Goal: Check status: Check status

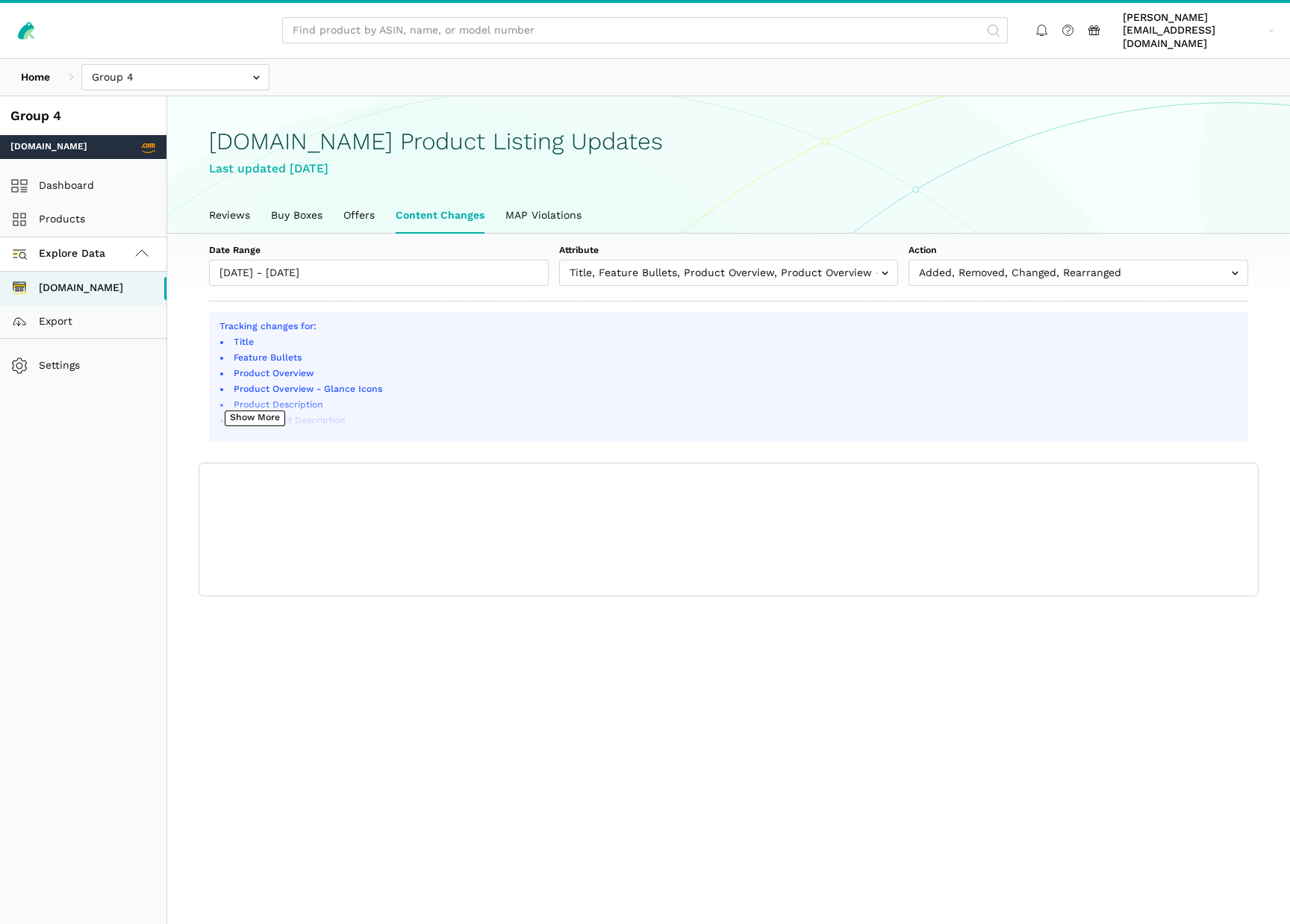
scroll to position [5, 0]
type input "[DATE]"
click at [251, 260] on input "[DATE] - [DATE]" at bounding box center [379, 273] width 340 height 26
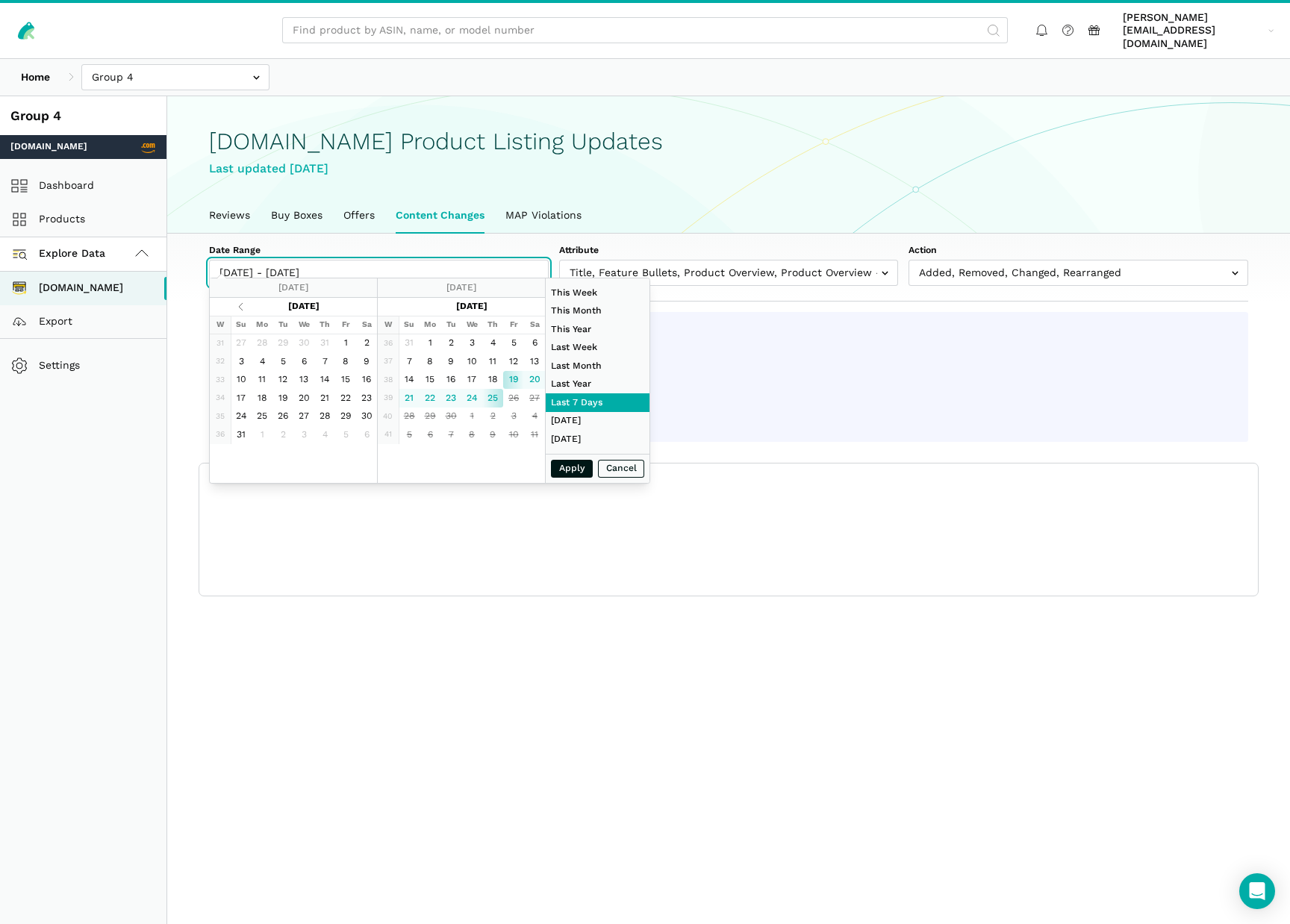
click at [390, 262] on input "[DATE] - [DATE]" at bounding box center [379, 273] width 340 height 26
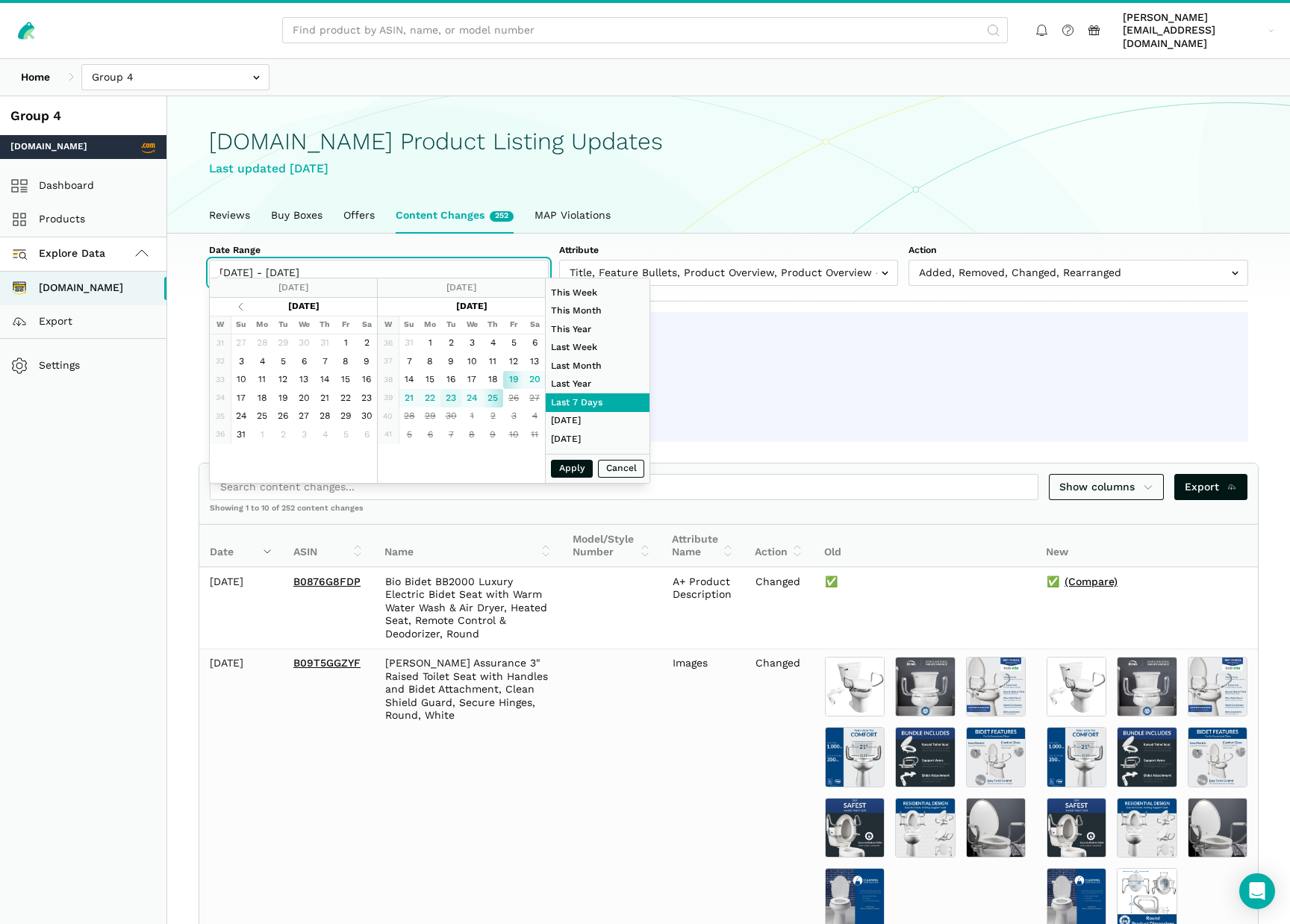
type input "[DATE]"
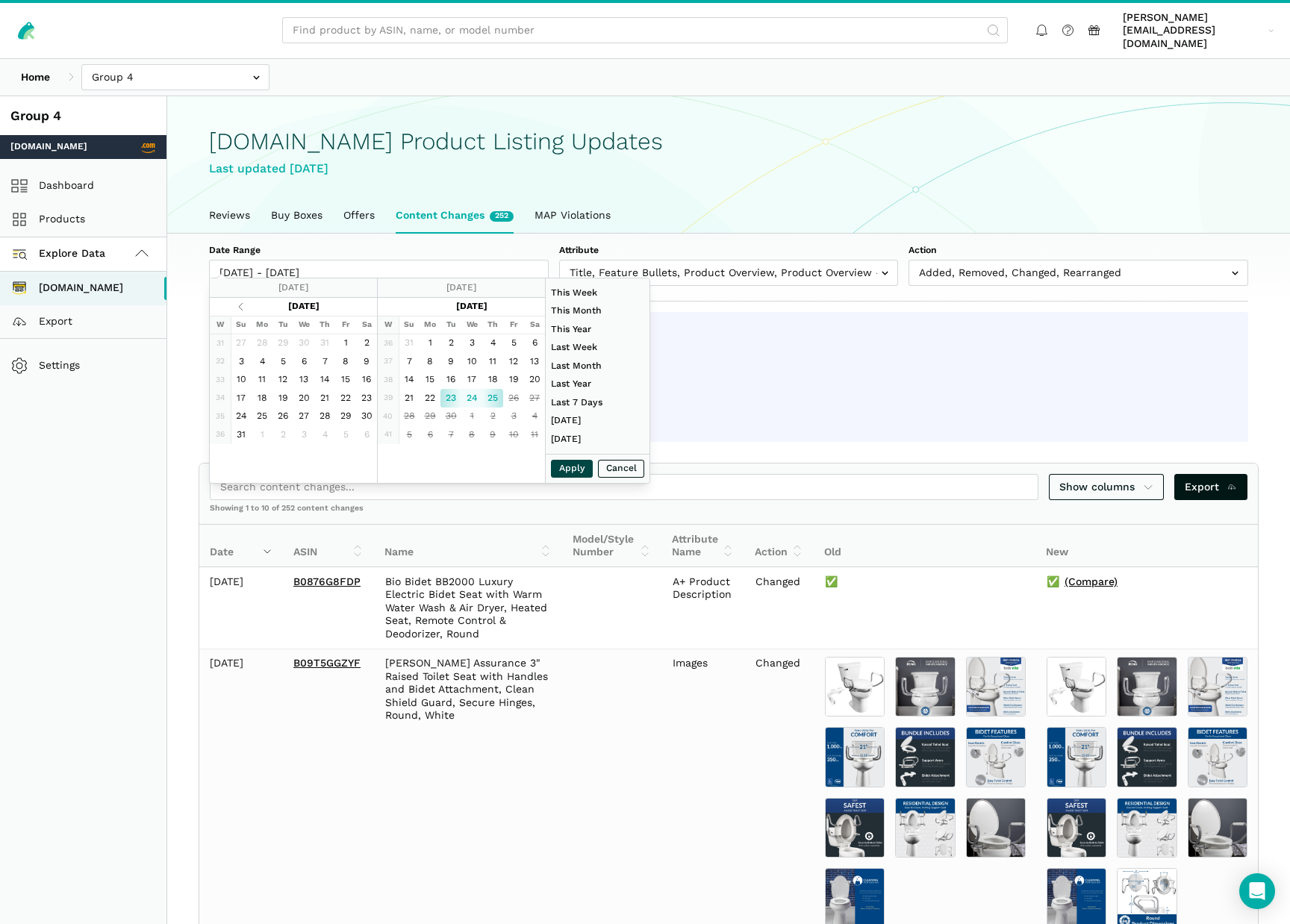
type input "[DATE]"
drag, startPoint x: 469, startPoint y: 395, endPoint x: 482, endPoint y: 401, distance: 14.3
type input "[DATE]"
drag, startPoint x: 495, startPoint y: 401, endPoint x: 534, endPoint y: 431, distance: 49.2
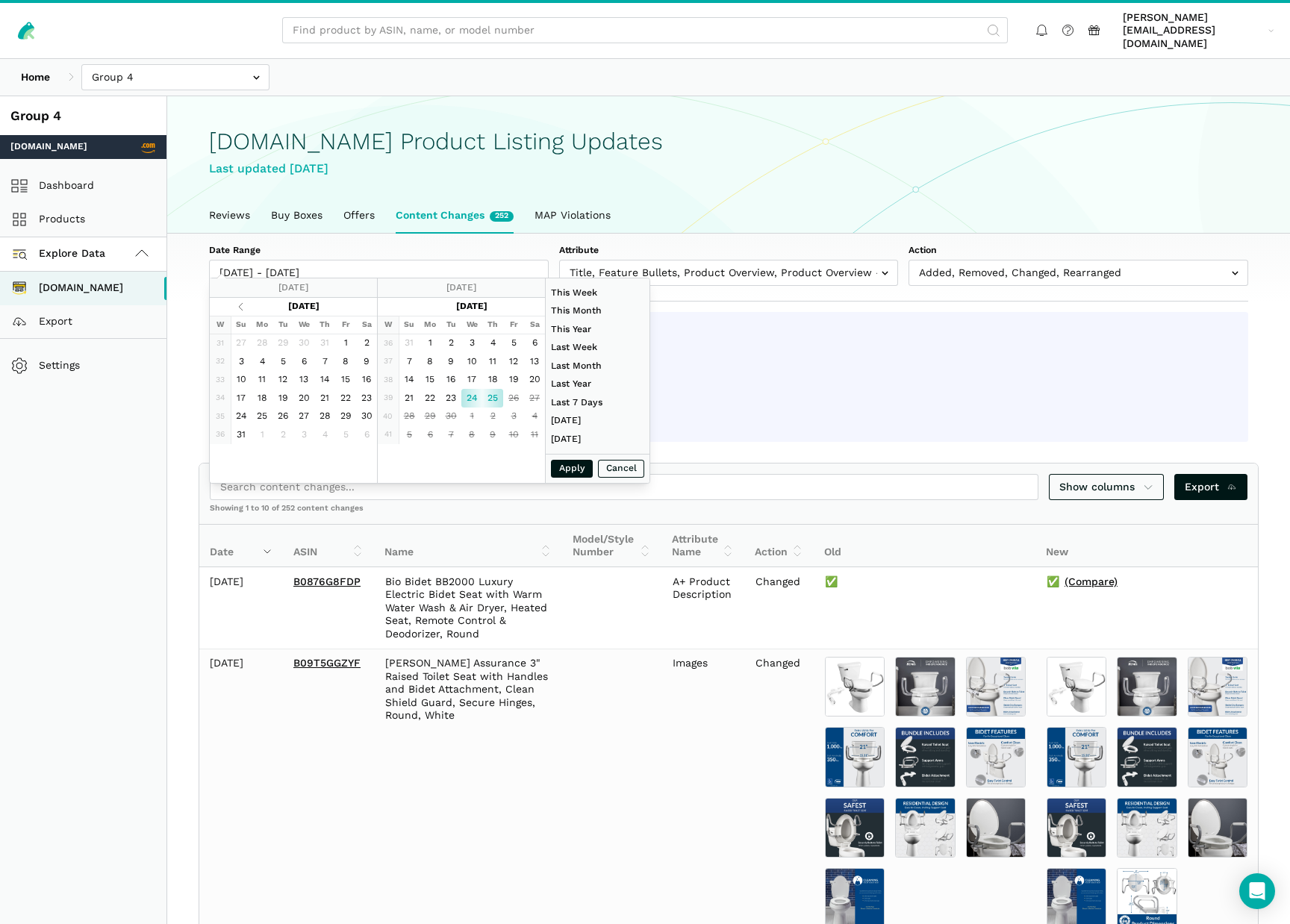
type input "[DATE]"
click at [576, 467] on button "Apply" at bounding box center [572, 469] width 42 height 19
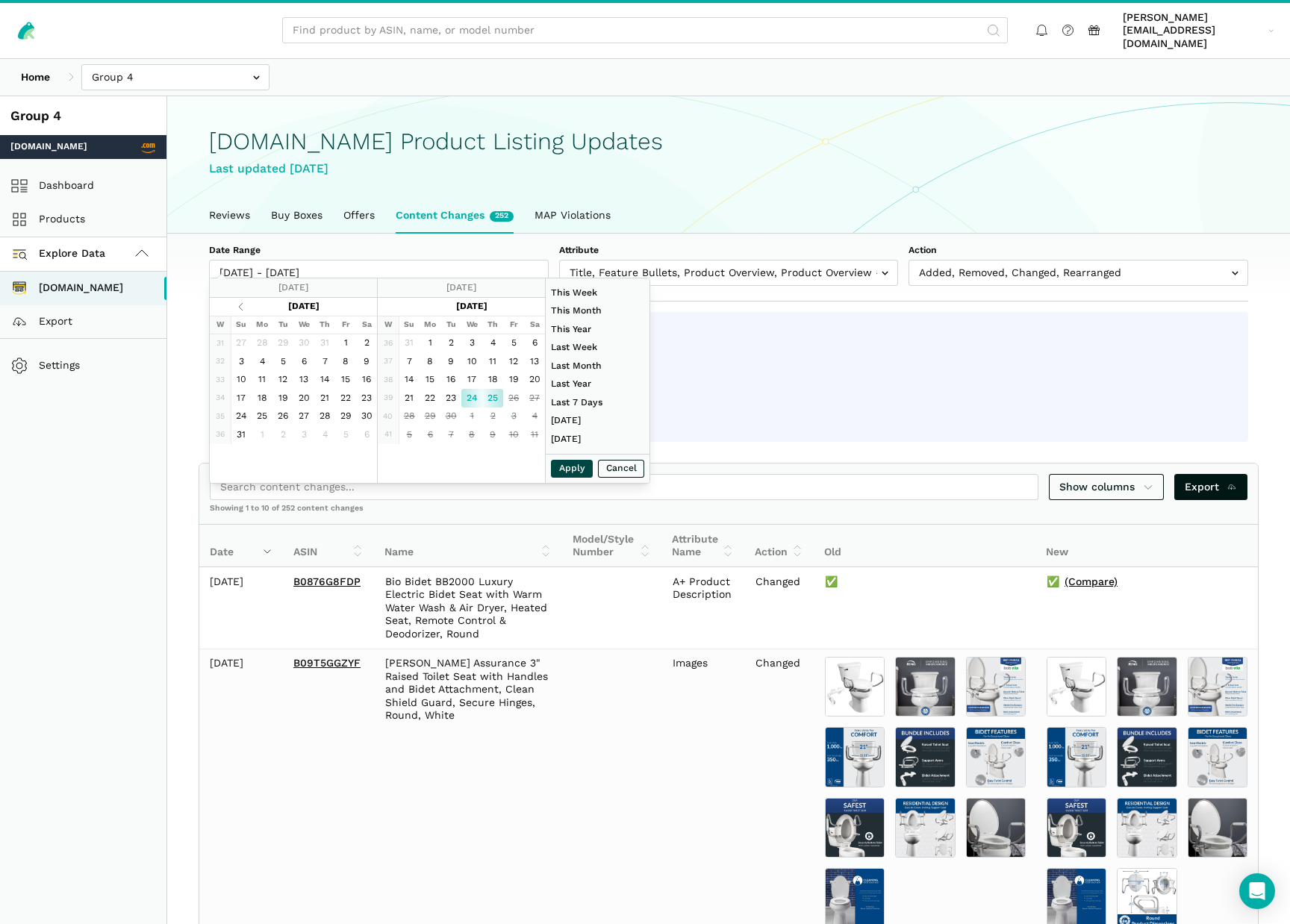
type input "[DATE] - [DATE]"
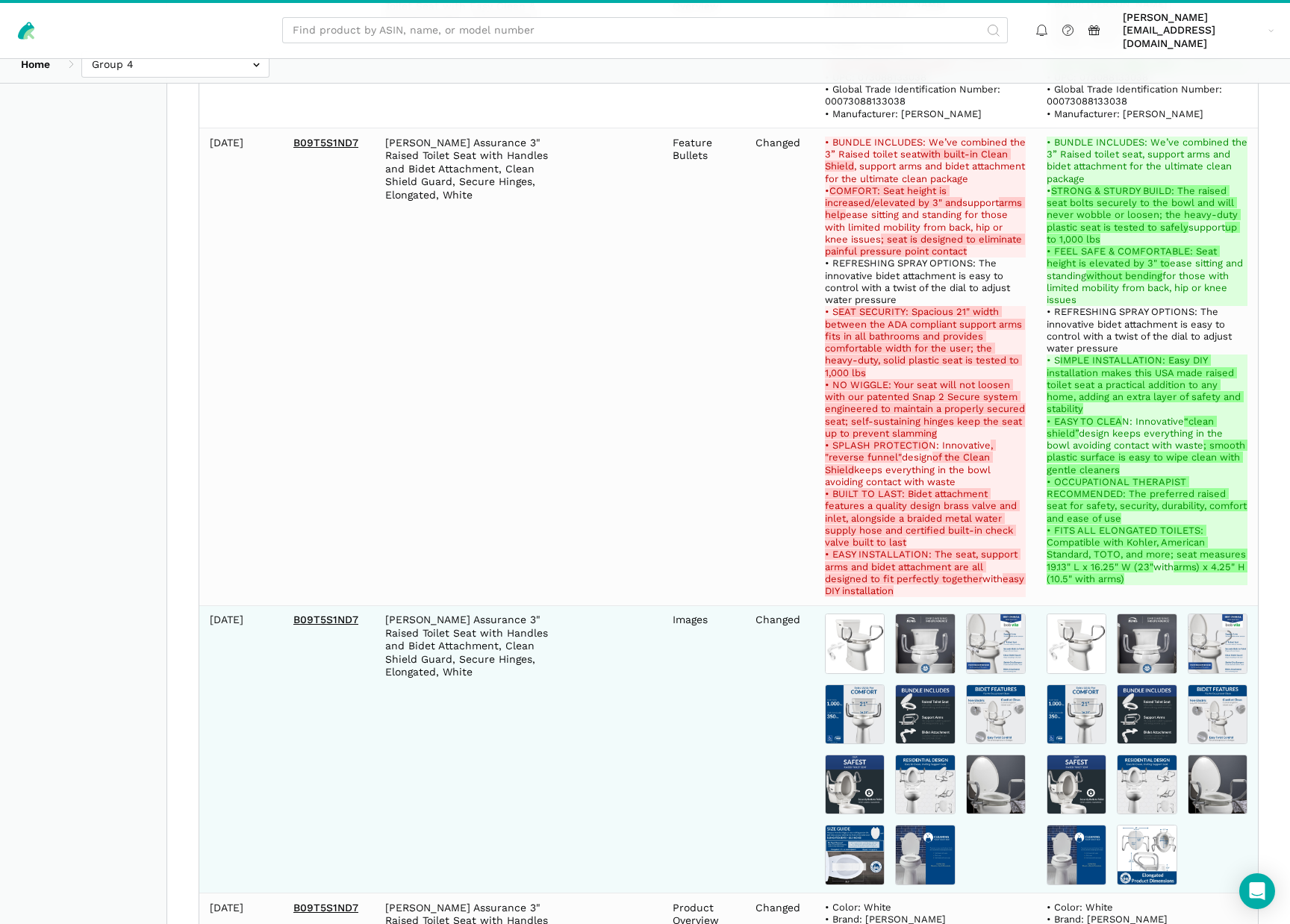
scroll to position [1513, 0]
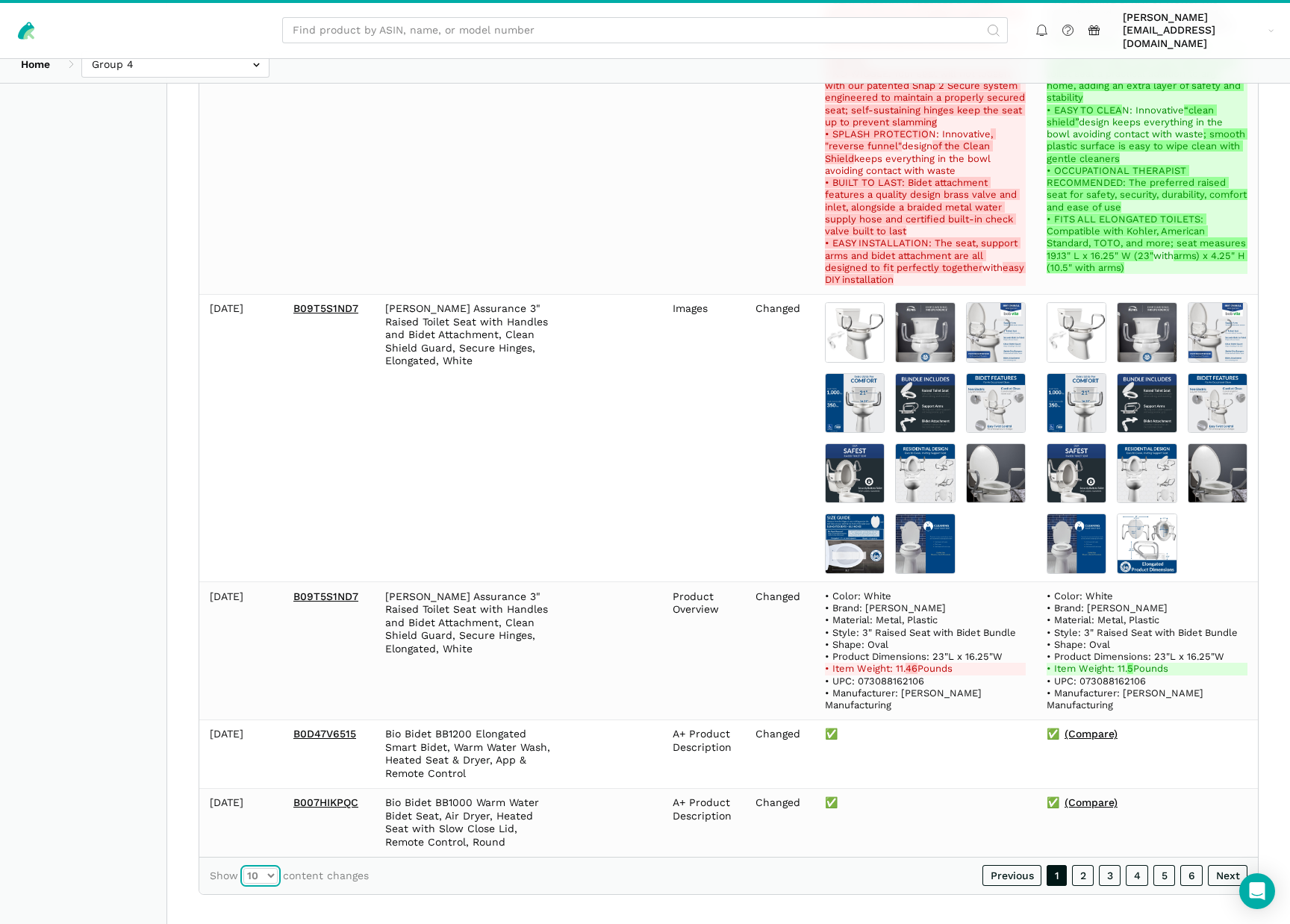
click at [272, 868] on select "10 25 50 100" at bounding box center [261, 875] width 35 height 16
select select "100"
click at [243, 868] on select "10 25 50 100" at bounding box center [261, 875] width 35 height 16
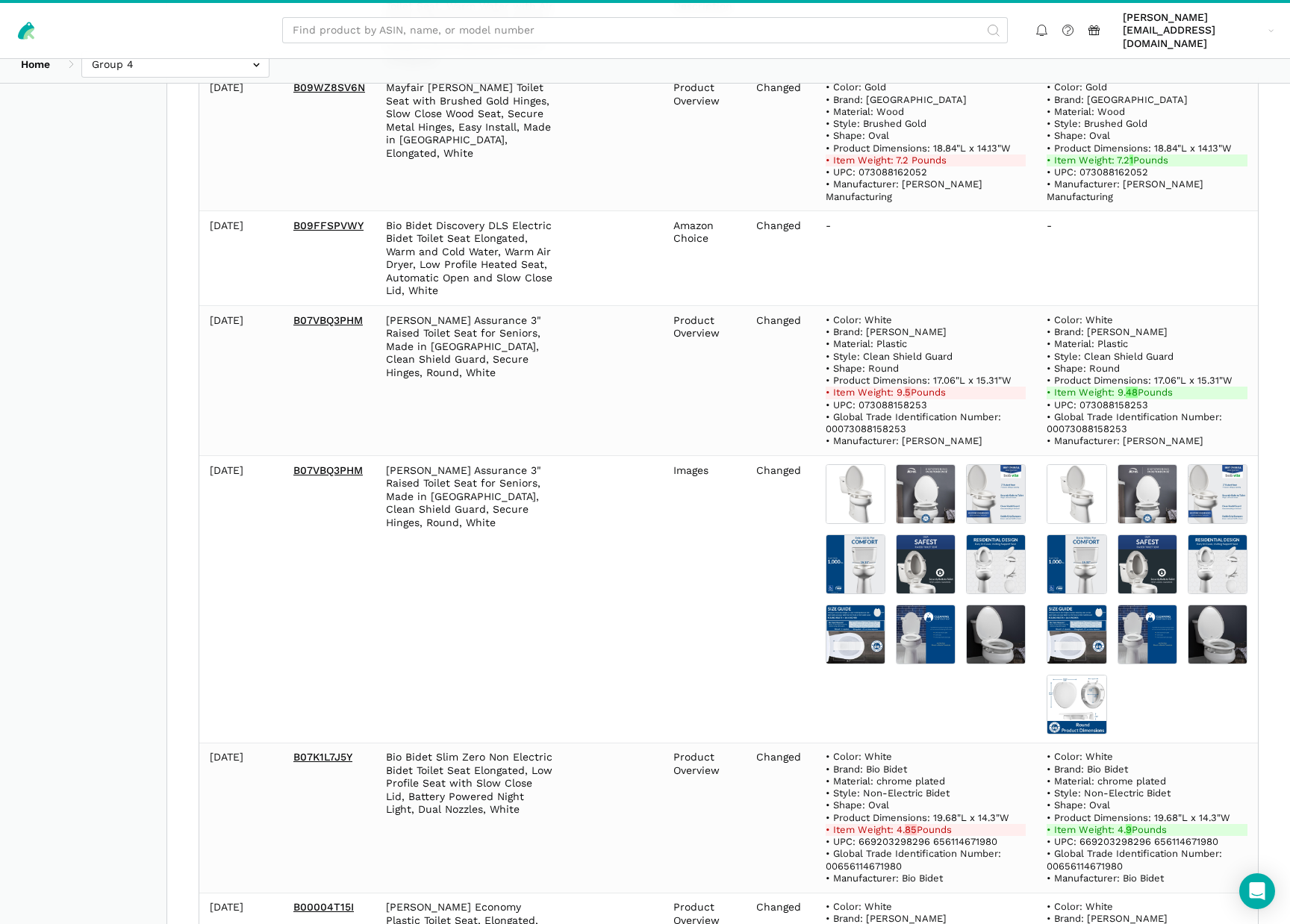
scroll to position [2897, 0]
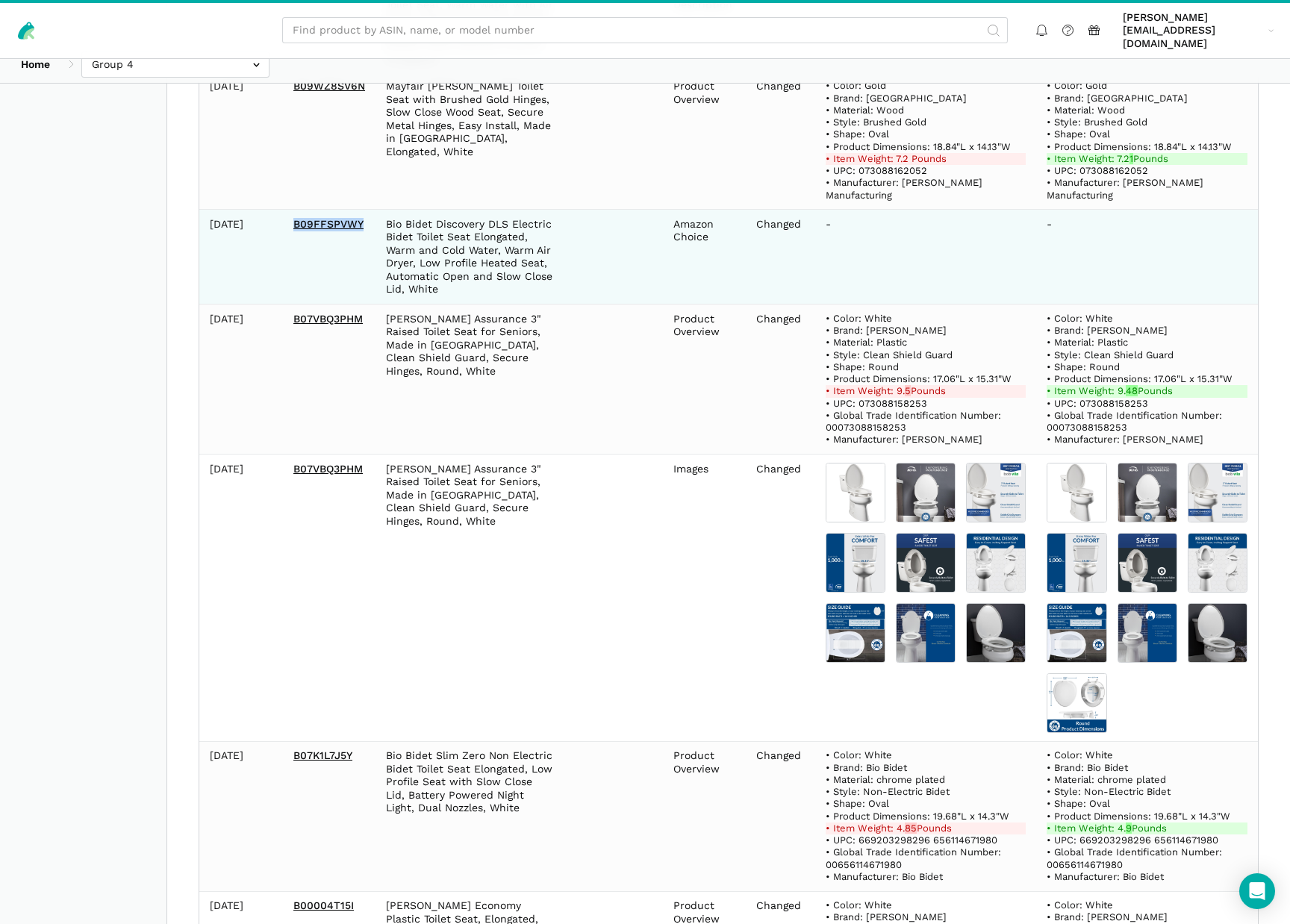
drag, startPoint x: 293, startPoint y: 191, endPoint x: 366, endPoint y: 196, distance: 73.2
click at [366, 210] on td "B09FFSPVWY" at bounding box center [329, 257] width 92 height 95
copy link "B09FFSPVWY"
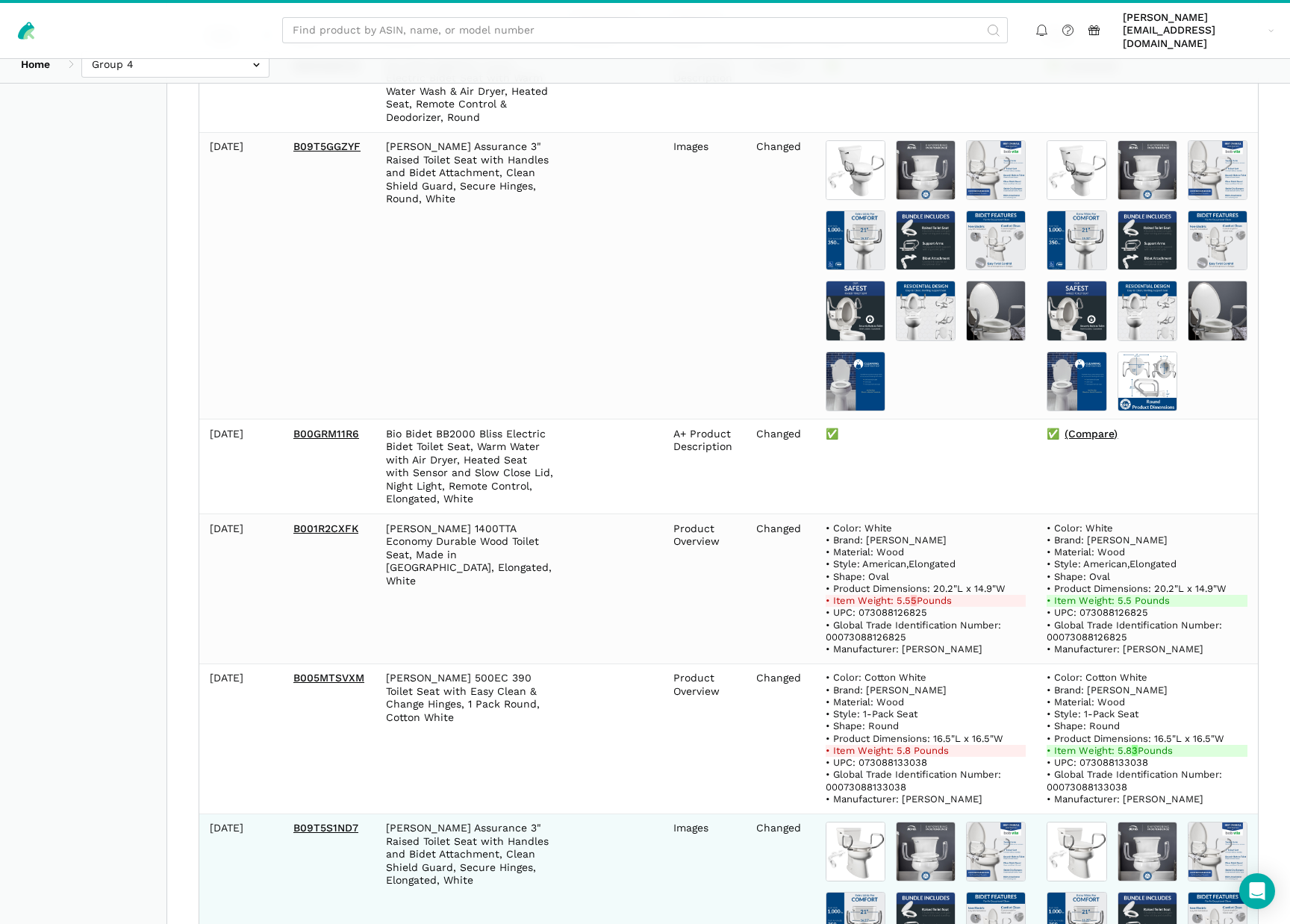
scroll to position [0, 0]
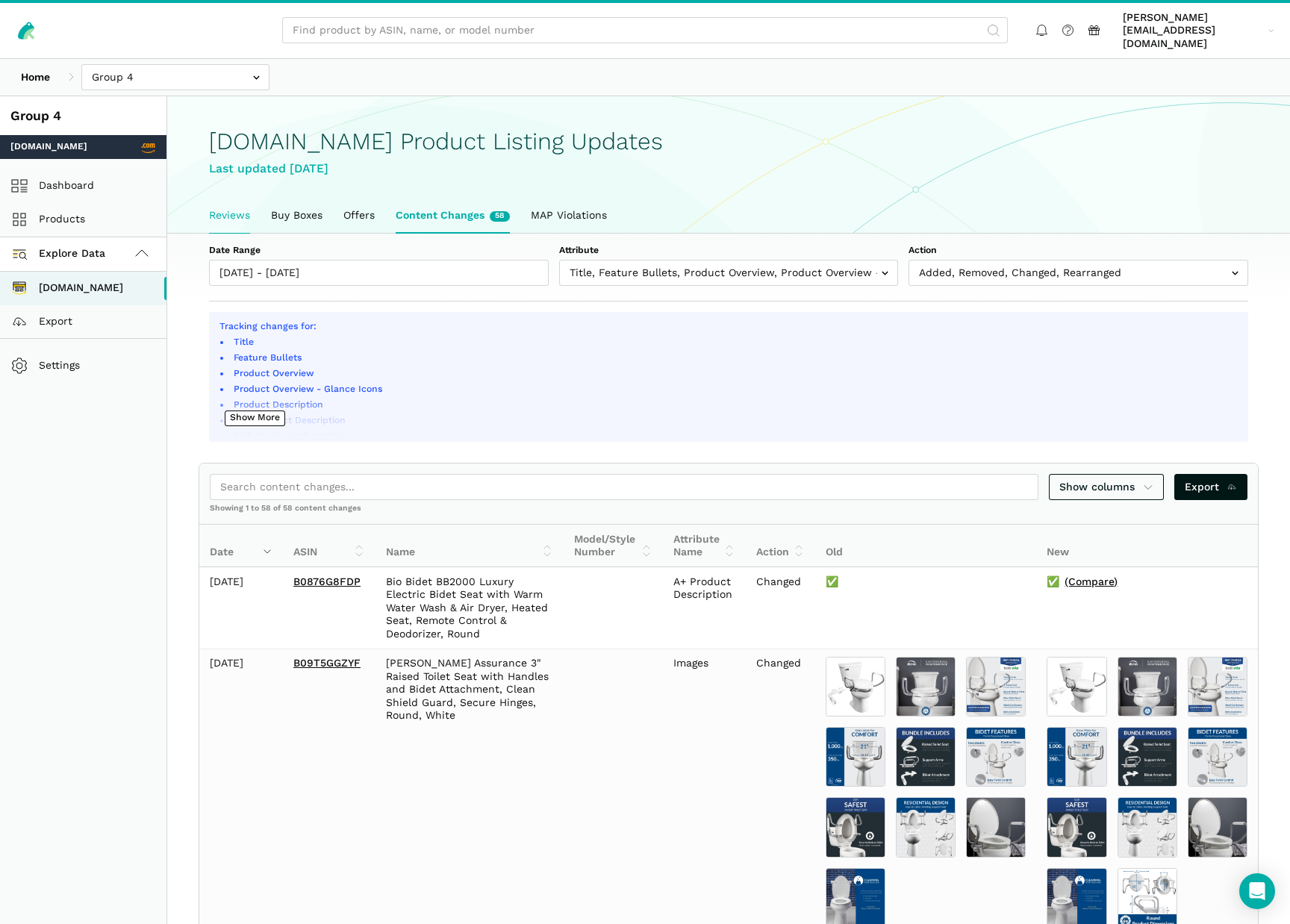
click at [237, 205] on link "Reviews" at bounding box center [229, 216] width 62 height 35
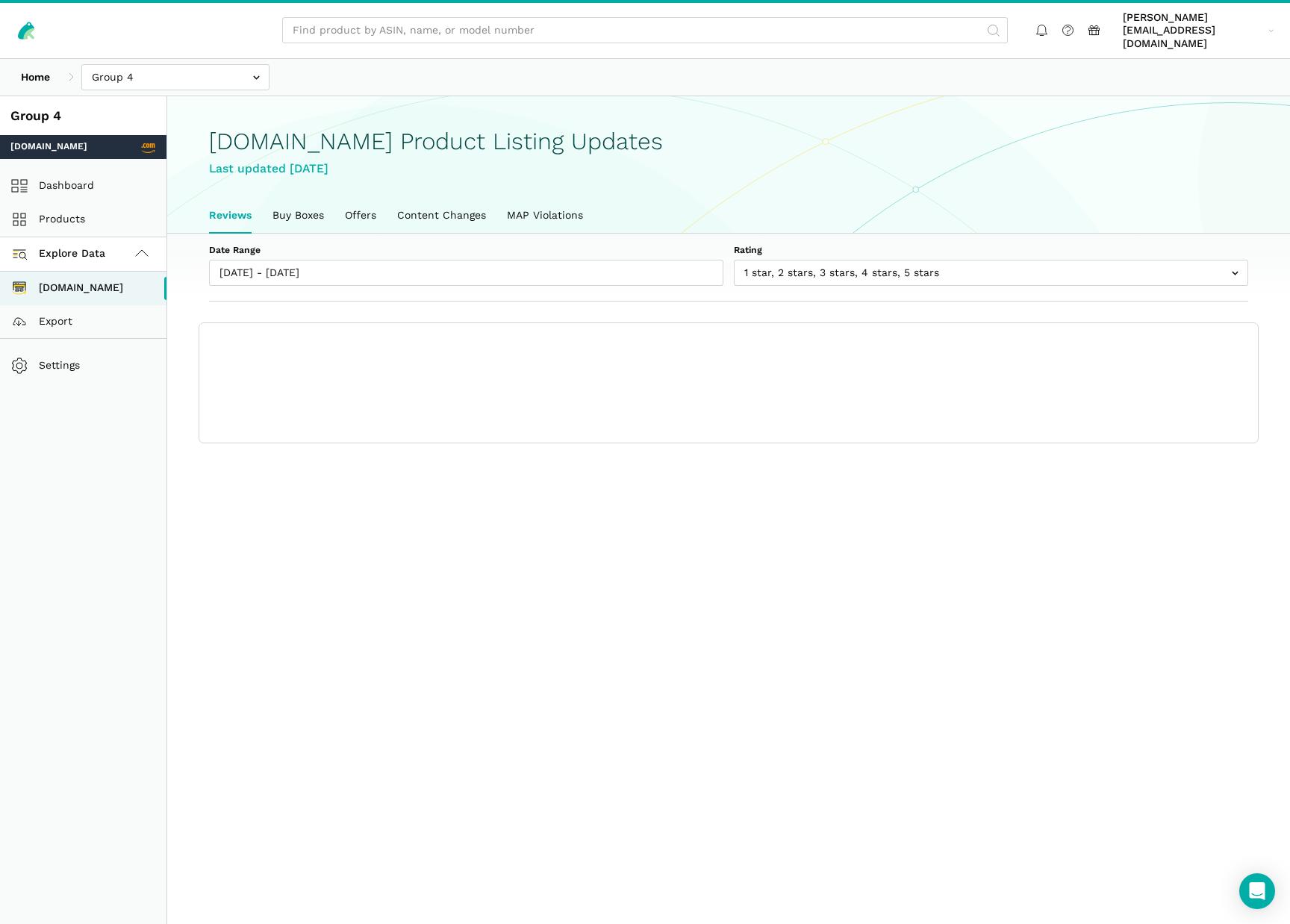
scroll to position [5, 0]
type input "09/19/2025"
type input "09/25/2025"
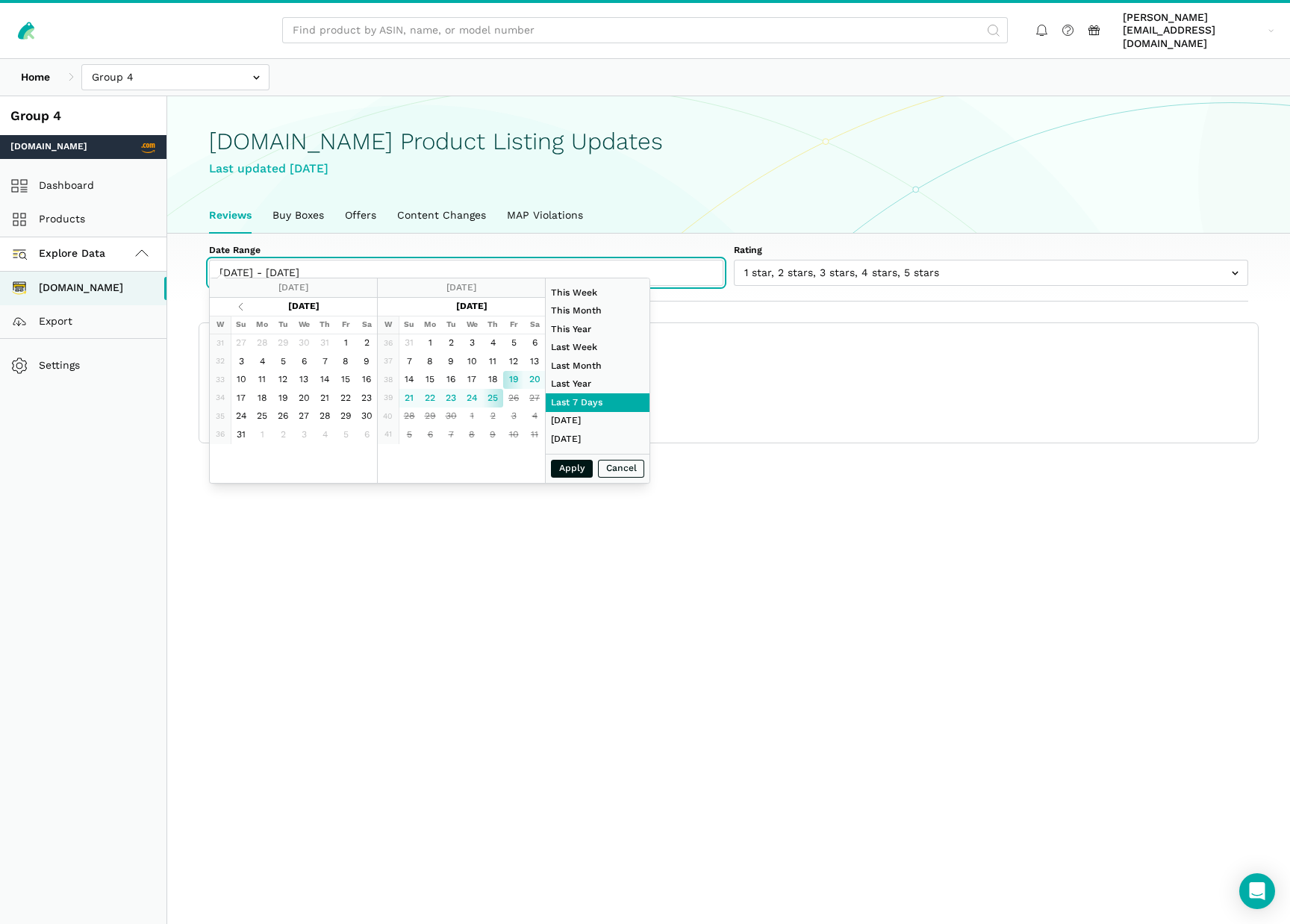
click at [380, 263] on input "[DATE] - [DATE]" at bounding box center [465, 273] width 514 height 26
type input "09/19/2025"
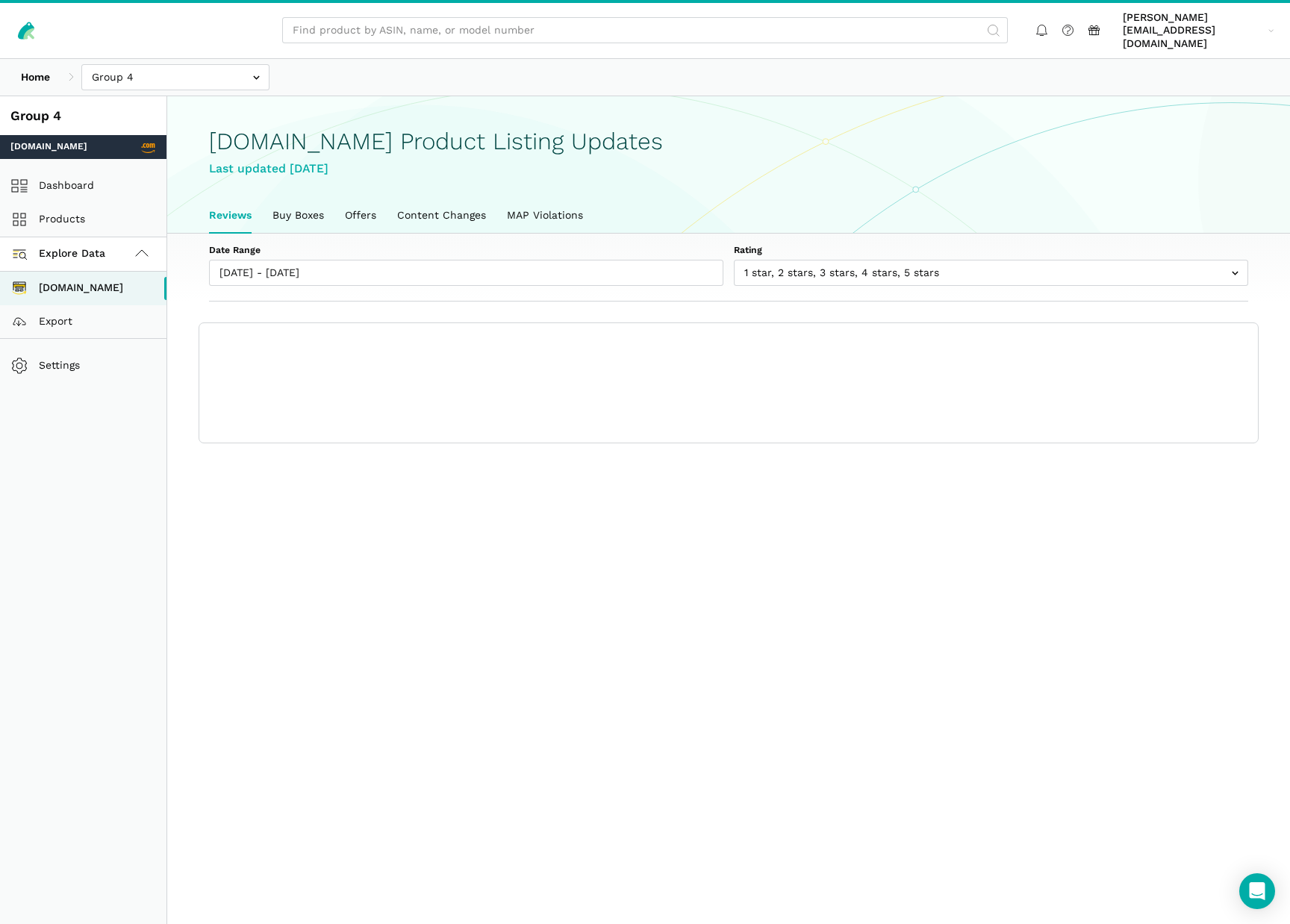
drag, startPoint x: 792, startPoint y: 320, endPoint x: 787, endPoint y: 314, distance: 7.8
click at [792, 323] on div "Show columns Export Date ASIN Name Model/Style Number Rating Author Name Title …" at bounding box center [729, 383] width 1059 height 120
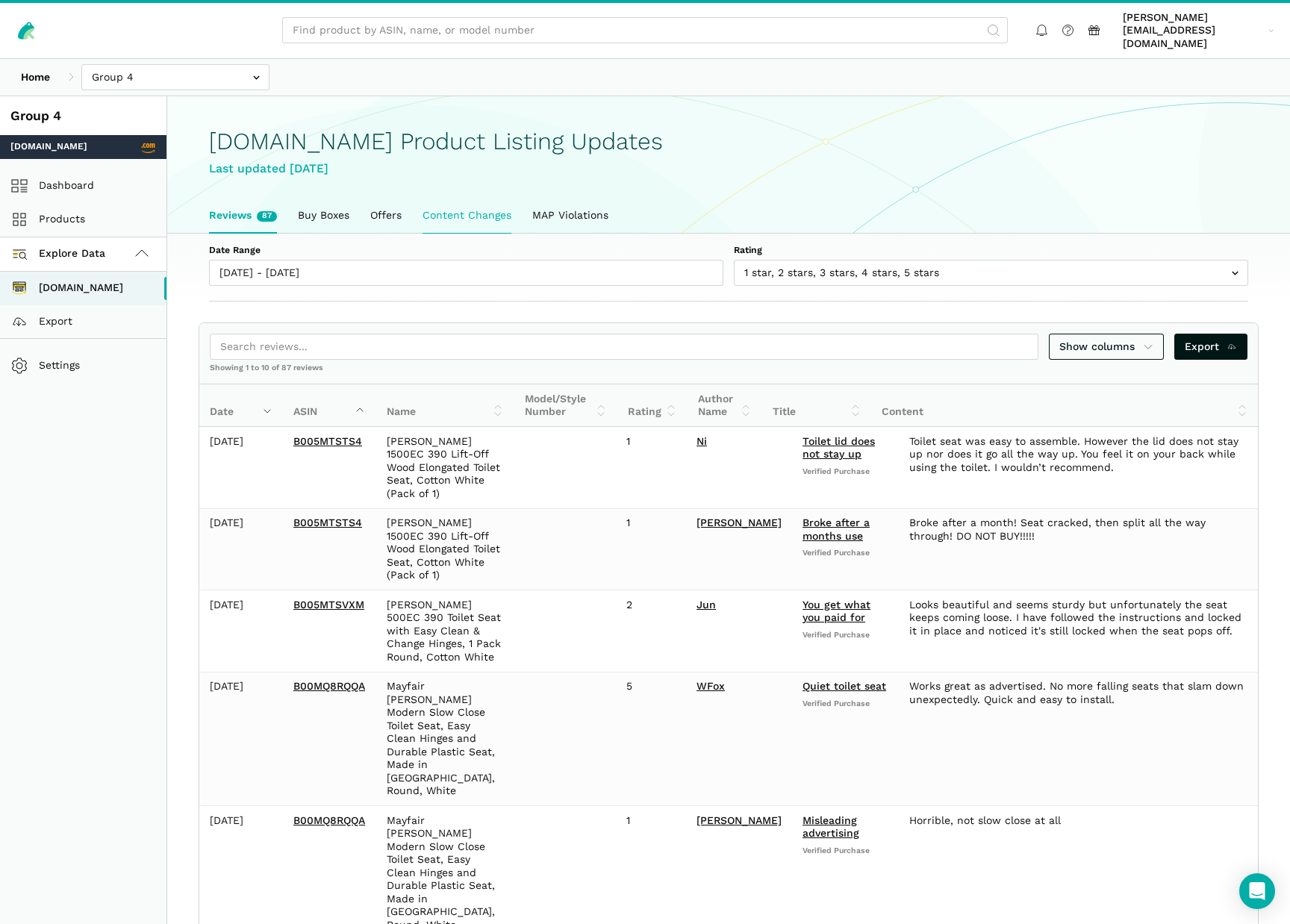
click at [443, 205] on link "Content Changes" at bounding box center [466, 216] width 110 height 35
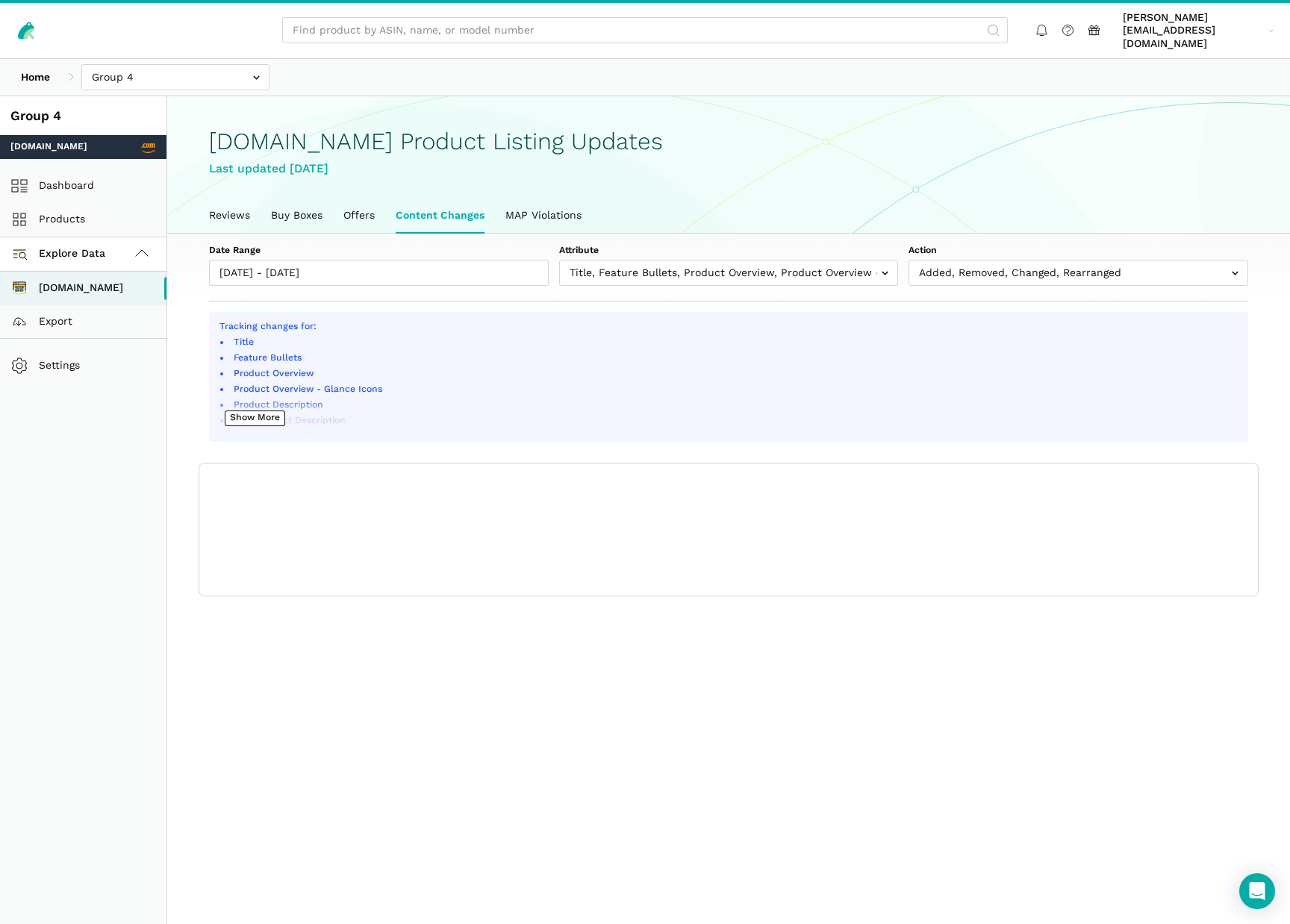
scroll to position [5, 0]
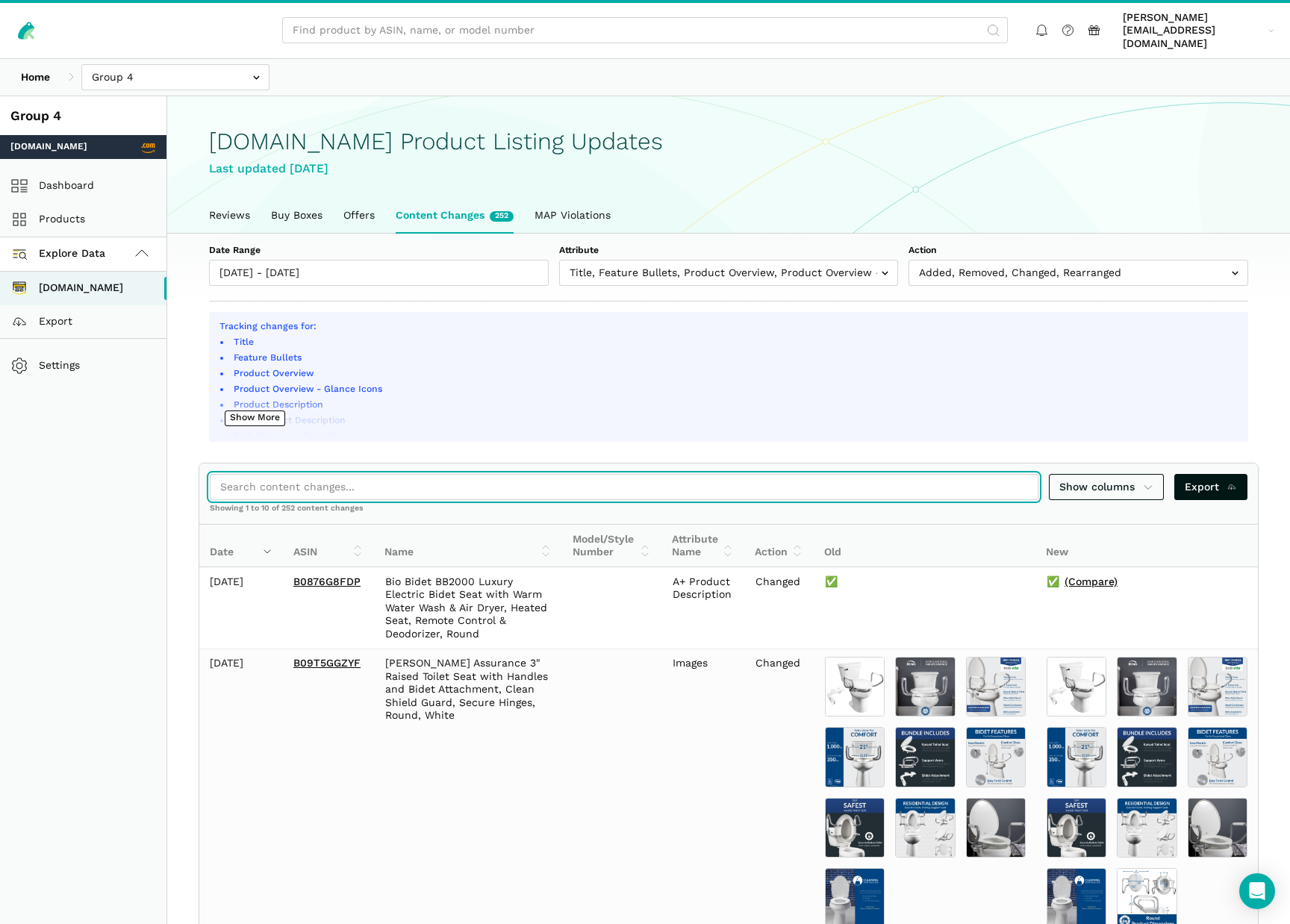
click at [328, 474] on input "search" at bounding box center [624, 487] width 829 height 26
paste input "B07ZQSHT16"
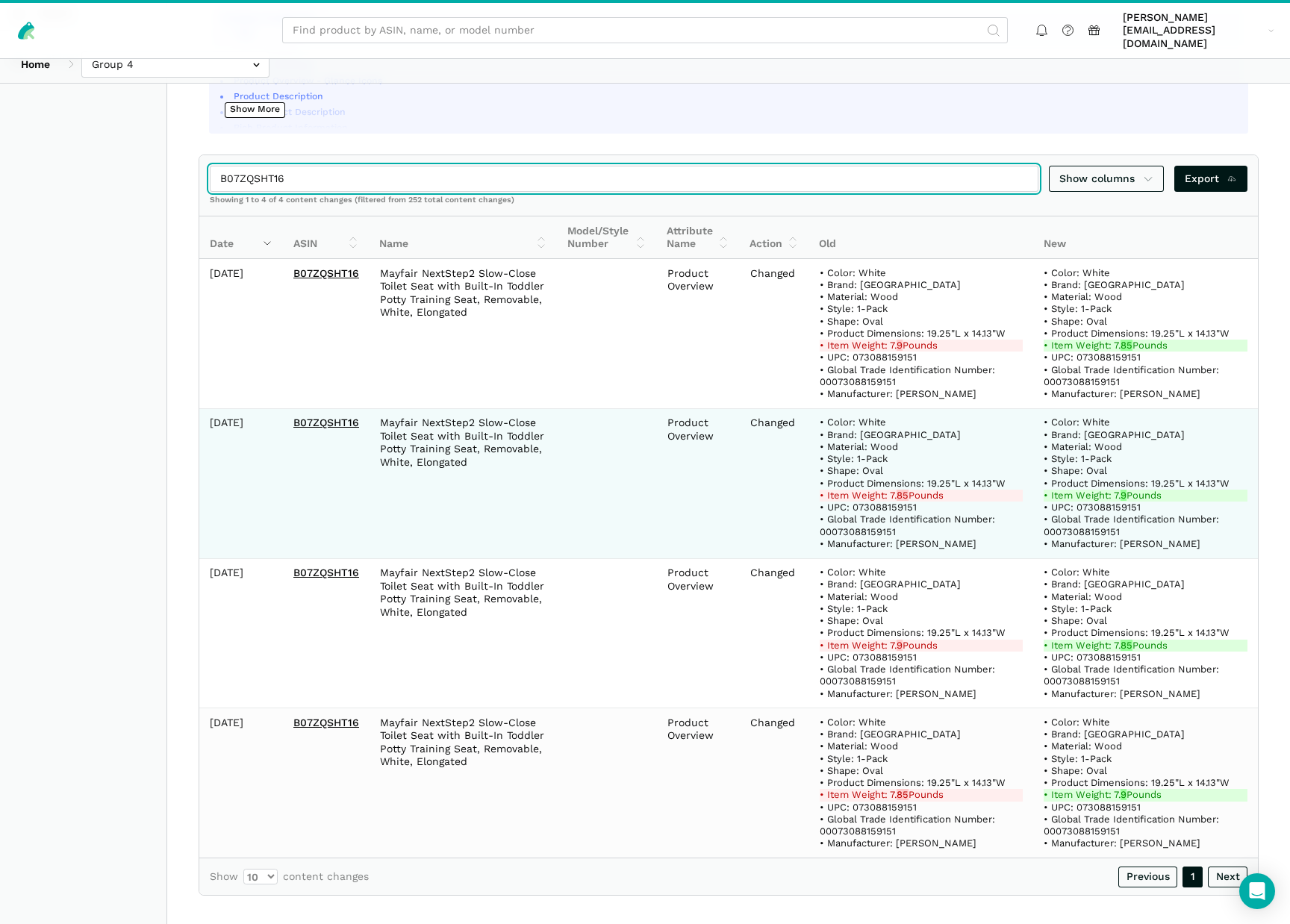
scroll to position [0, 0]
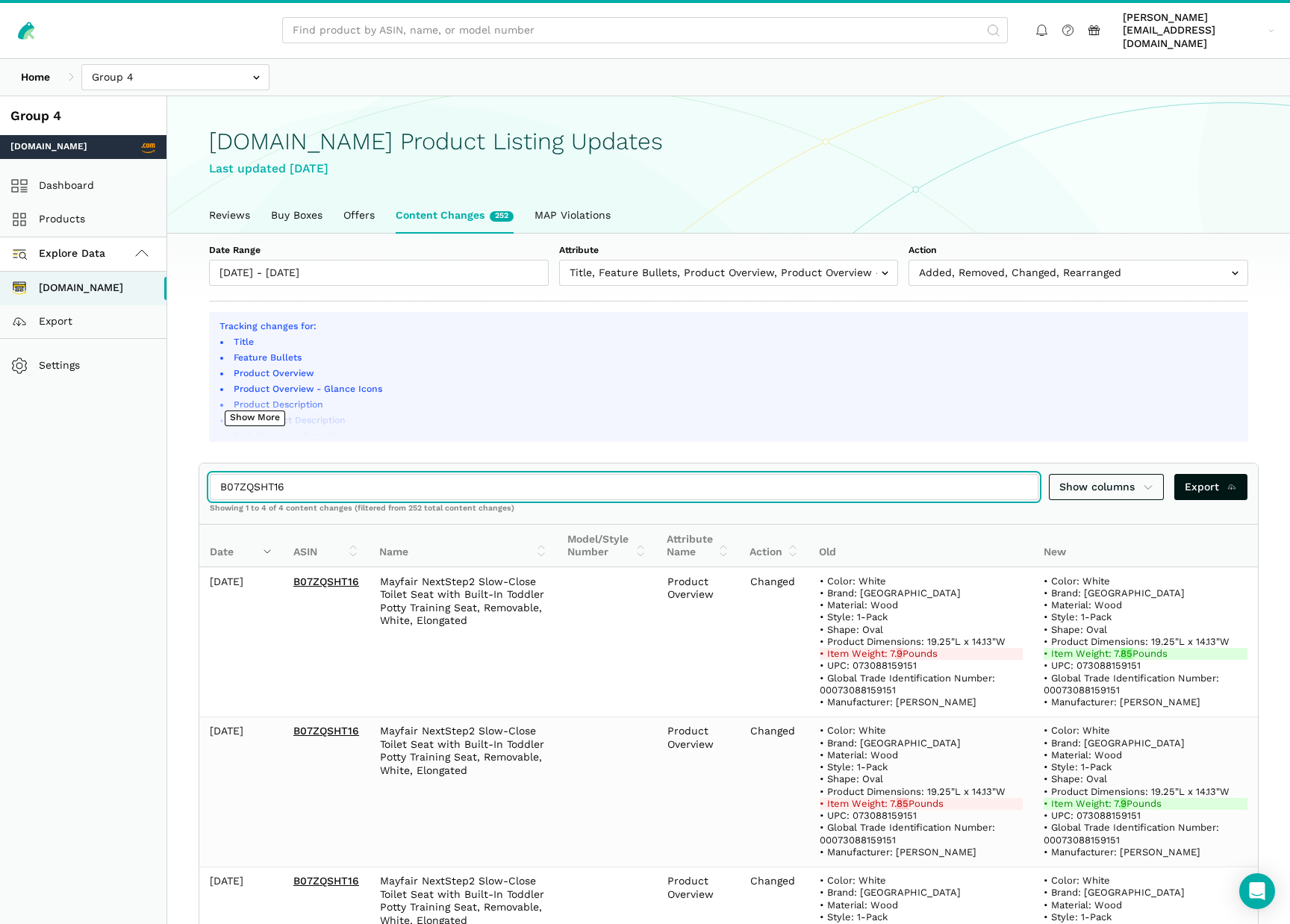
type input "B07ZQSHT16"
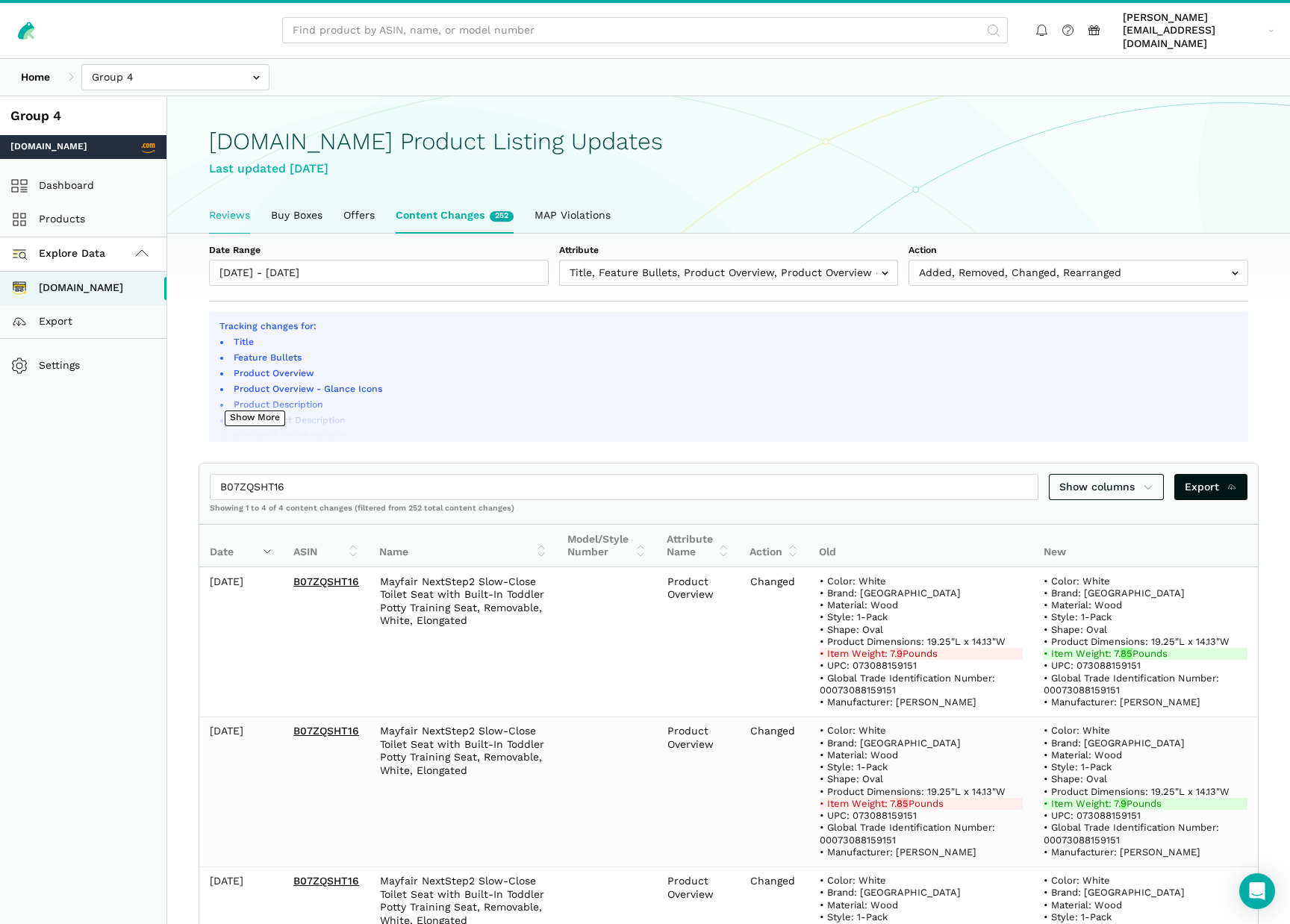
click at [238, 207] on link "Reviews" at bounding box center [229, 216] width 62 height 35
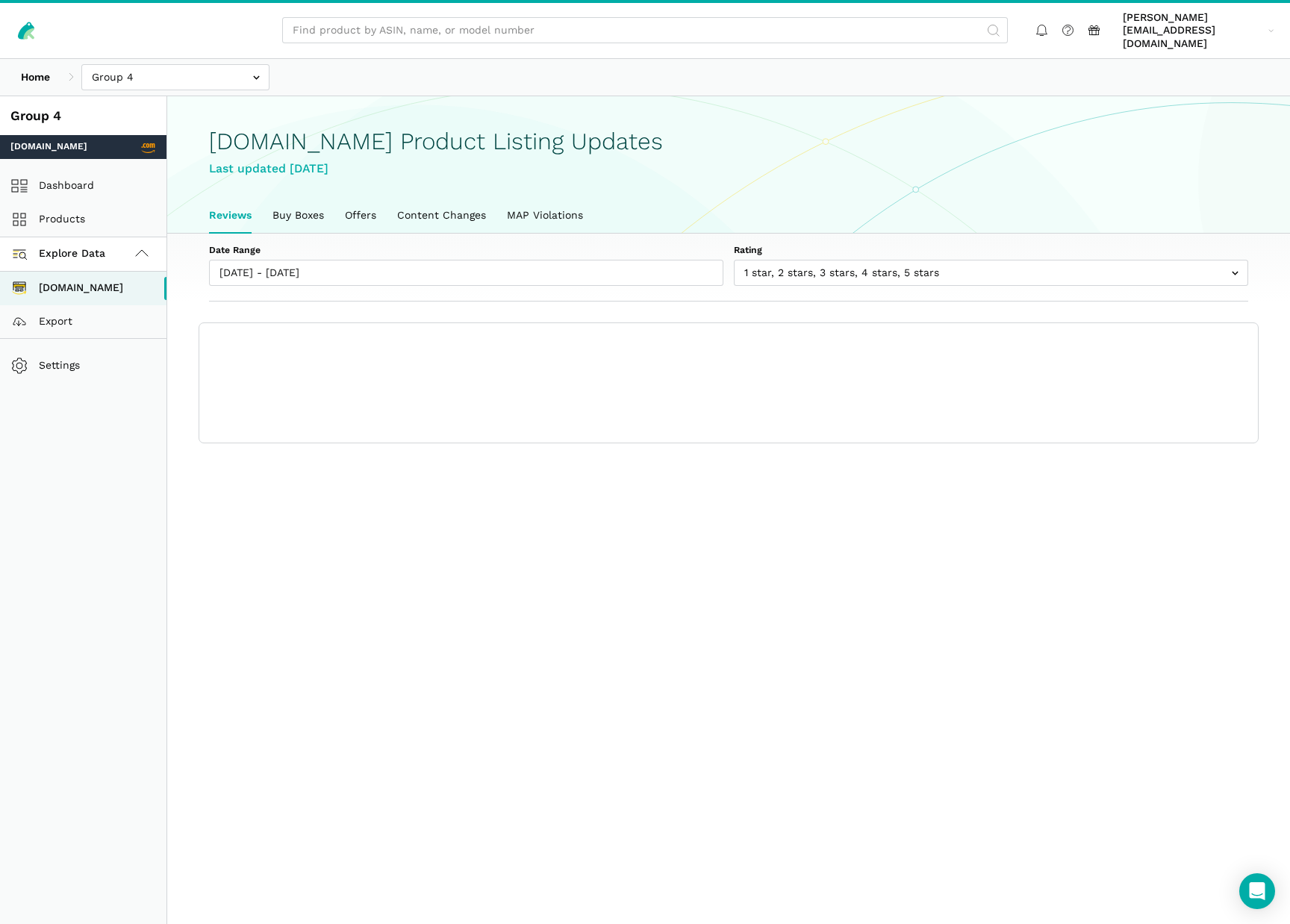
scroll to position [5, 0]
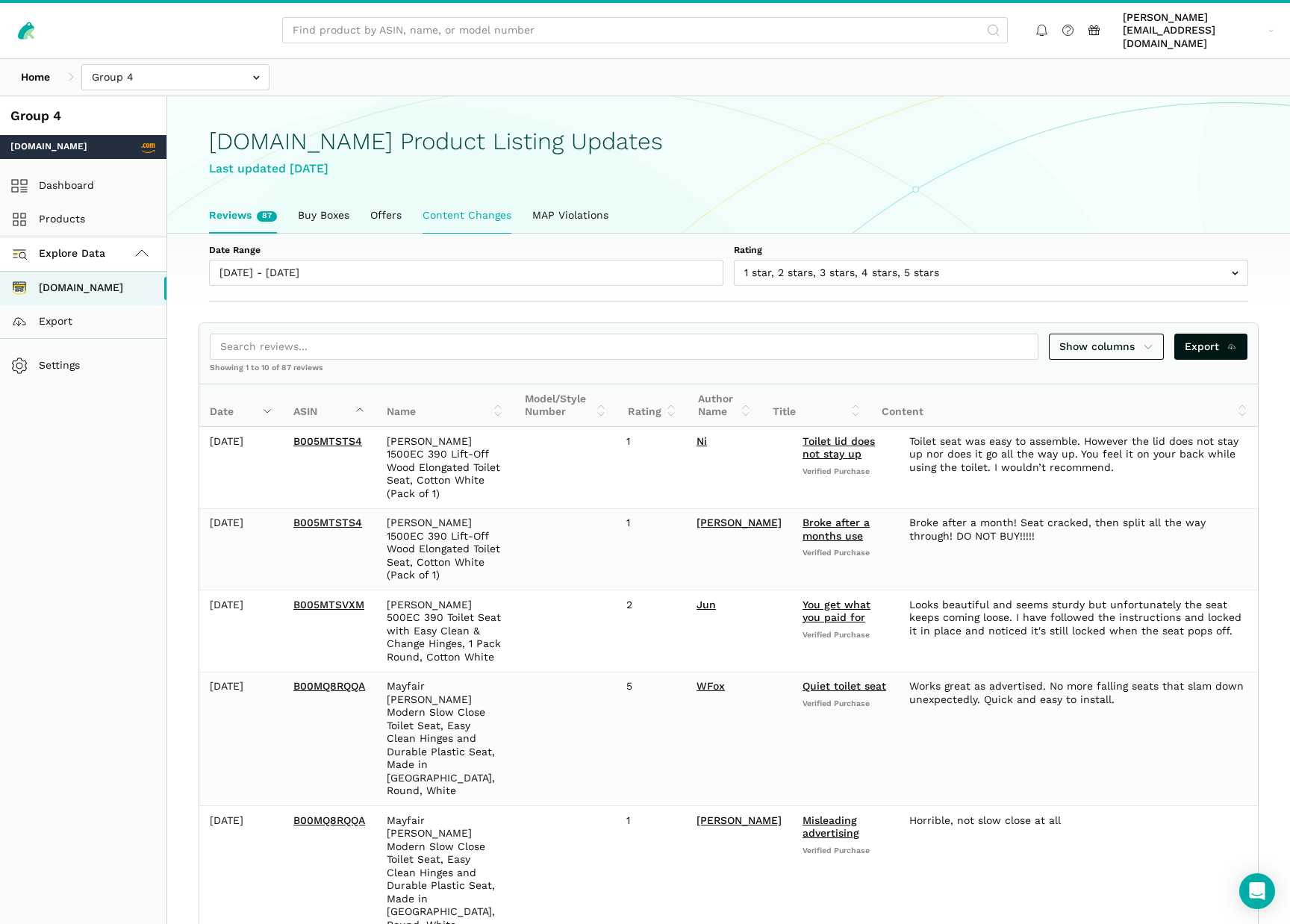
click at [437, 204] on link "Content Changes" at bounding box center [466, 216] width 110 height 35
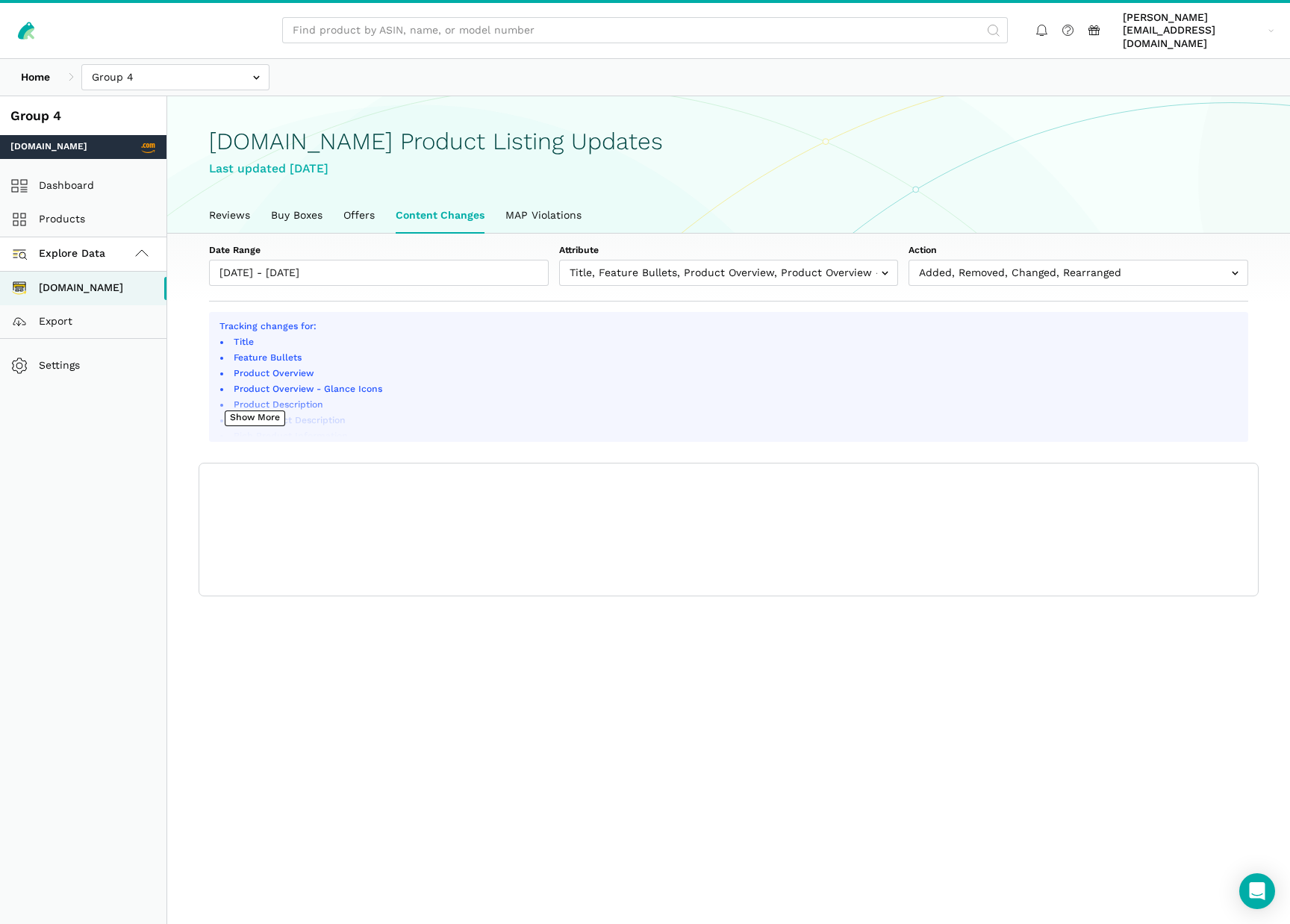
scroll to position [5, 0]
type input "[DATE]"
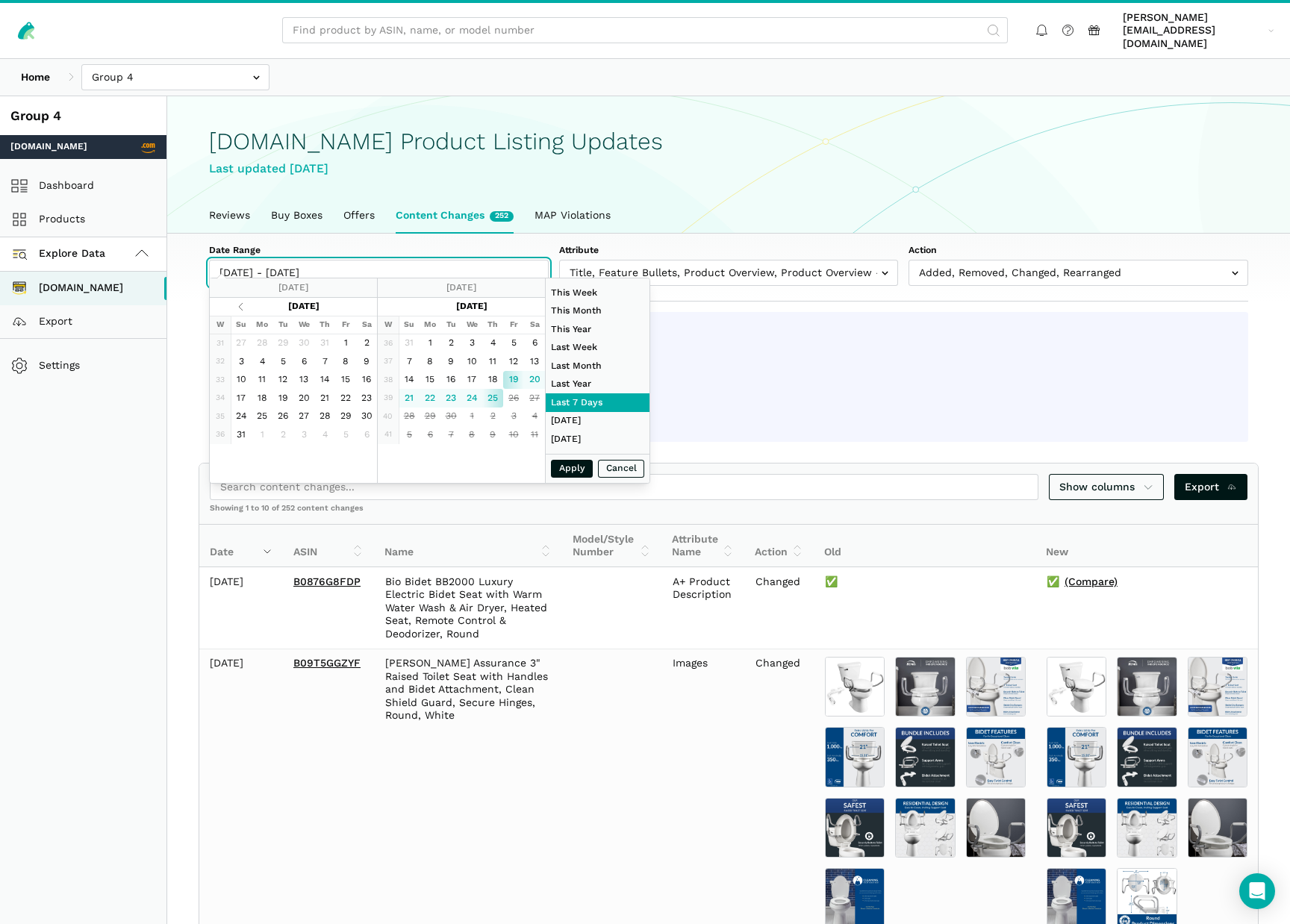
click at [351, 260] on input "[DATE] - [DATE]" at bounding box center [379, 273] width 340 height 26
type input "[DATE]"
drag, startPoint x: 433, startPoint y: 347, endPoint x: 475, endPoint y: 395, distance: 63.8
type input "[DATE]"
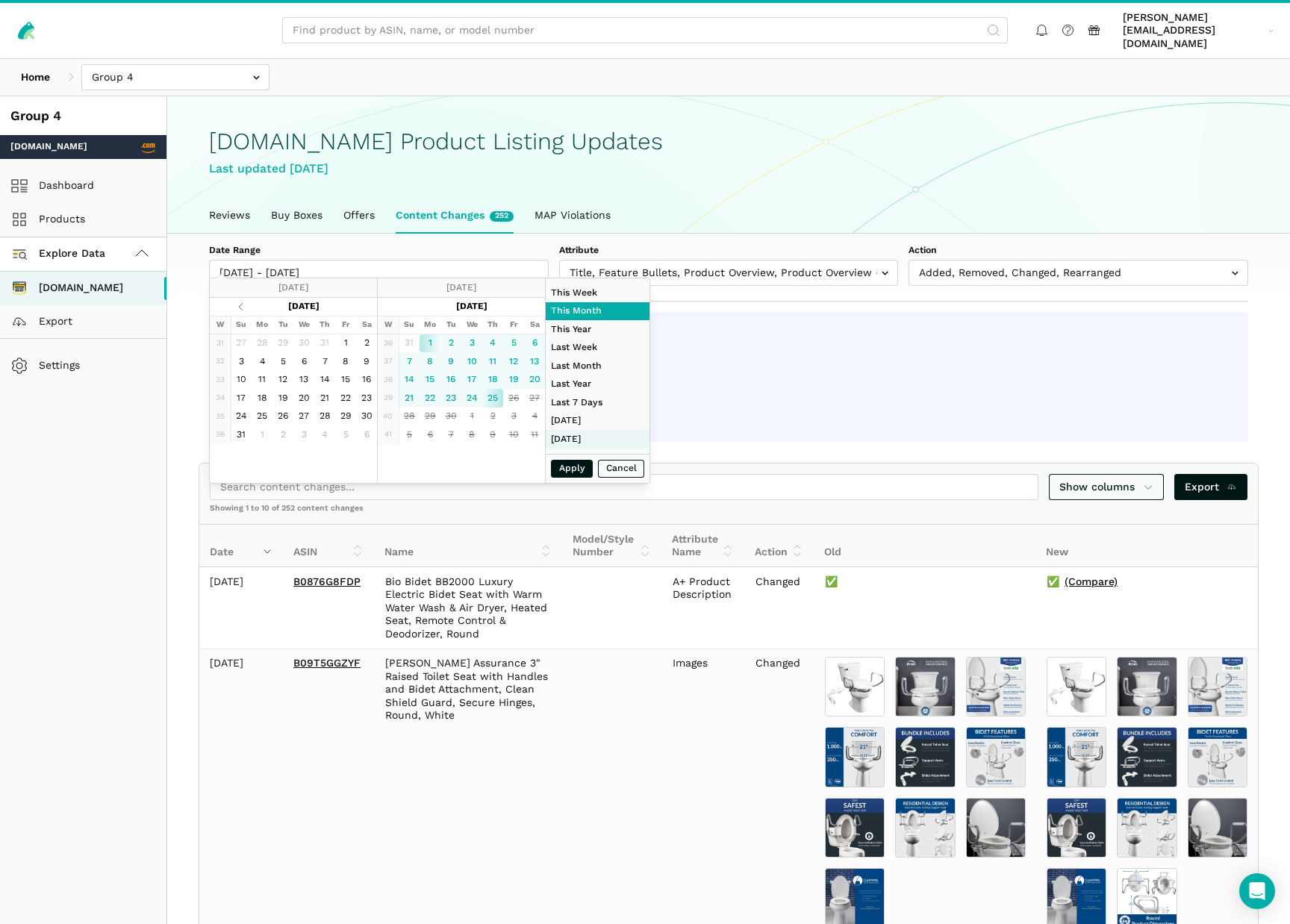
type input "[DATE]"
type input "09/01/2025"
type input "[DATE]"
click at [578, 469] on button "Apply" at bounding box center [572, 469] width 42 height 19
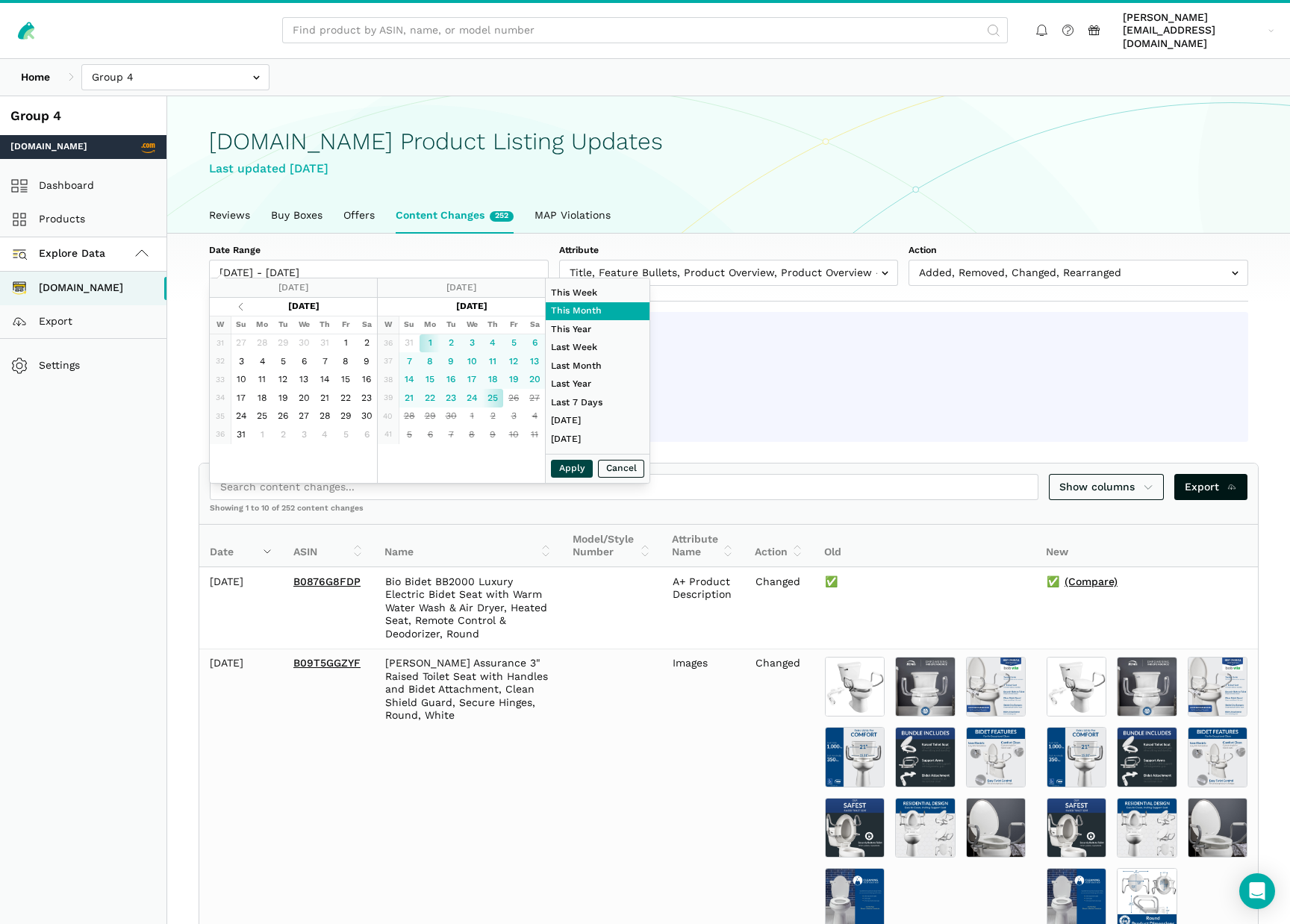
type input "09/01/2025 - 09/25/2025"
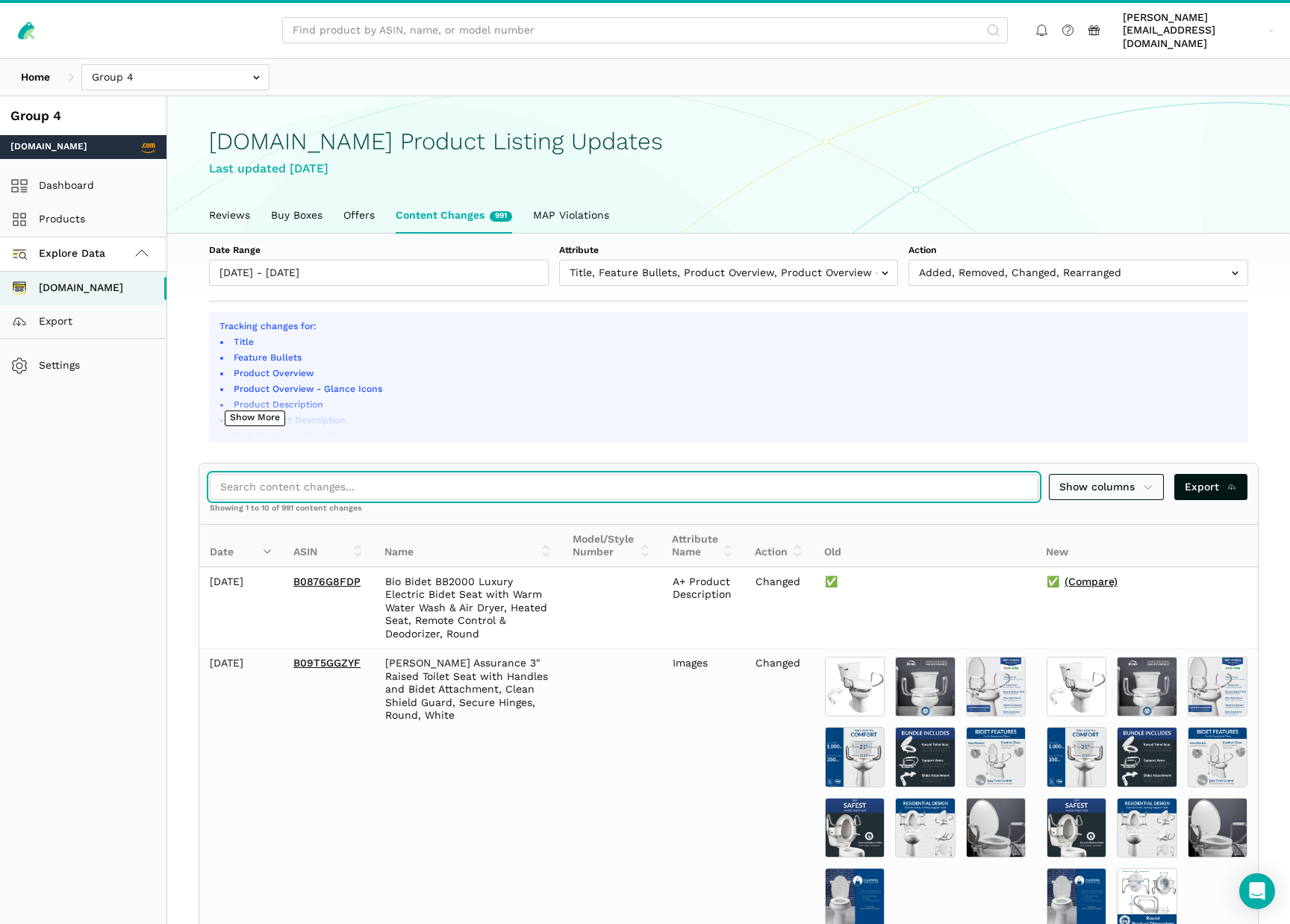
click at [462, 474] on input "search" at bounding box center [624, 487] width 829 height 26
paste input "B07ZQSHT16"
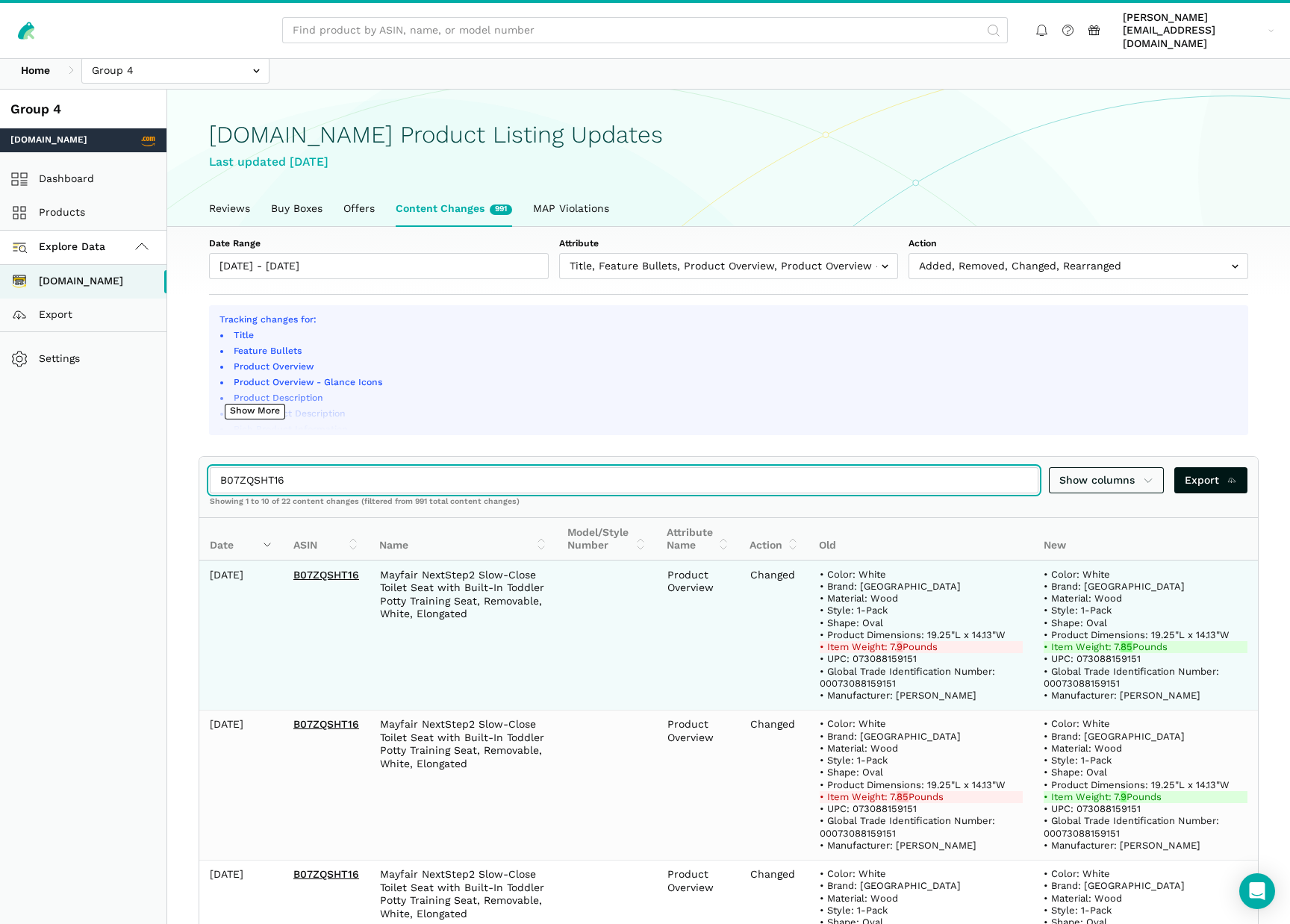
scroll to position [0, 0]
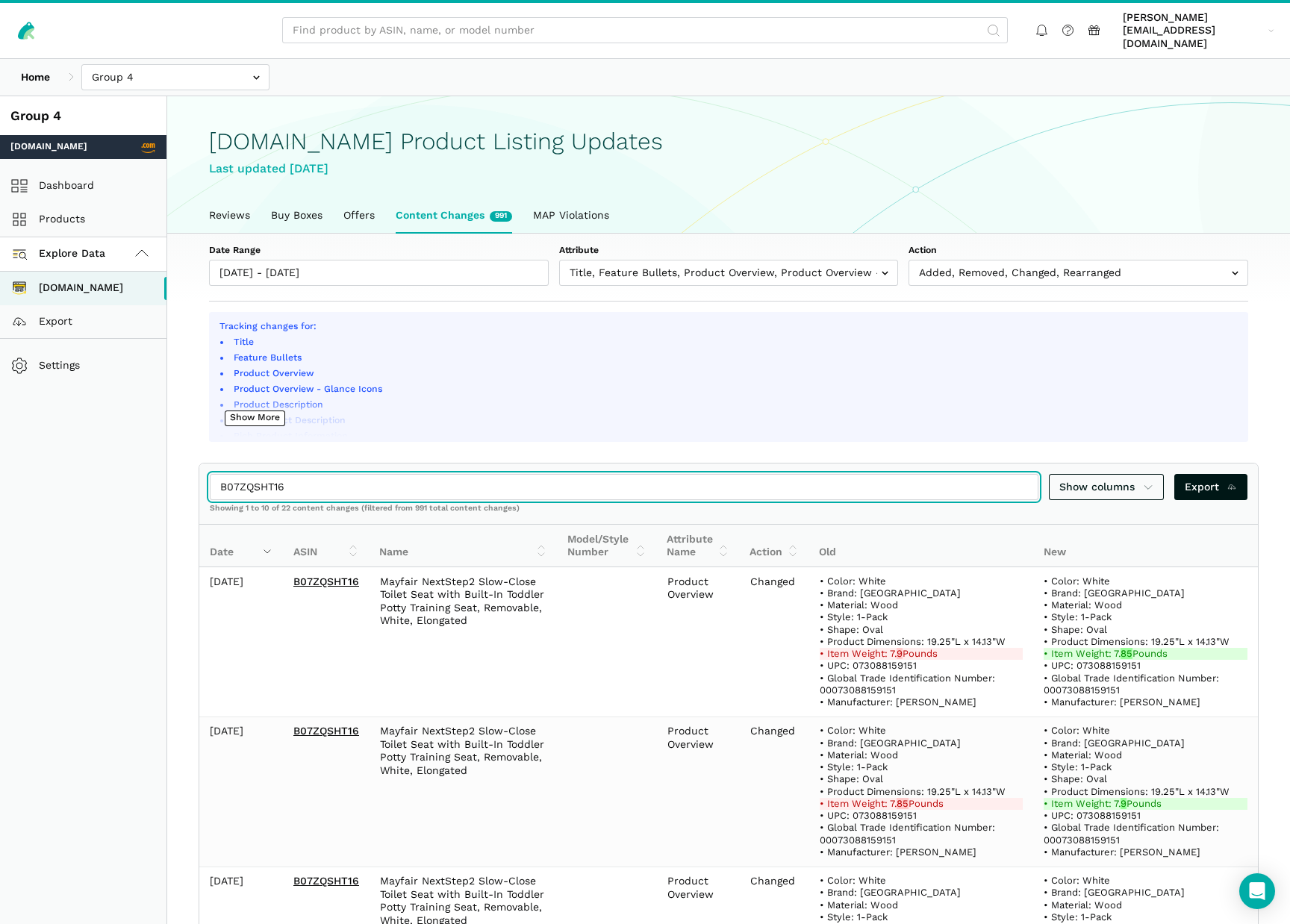
type input "B07ZQSHT16"
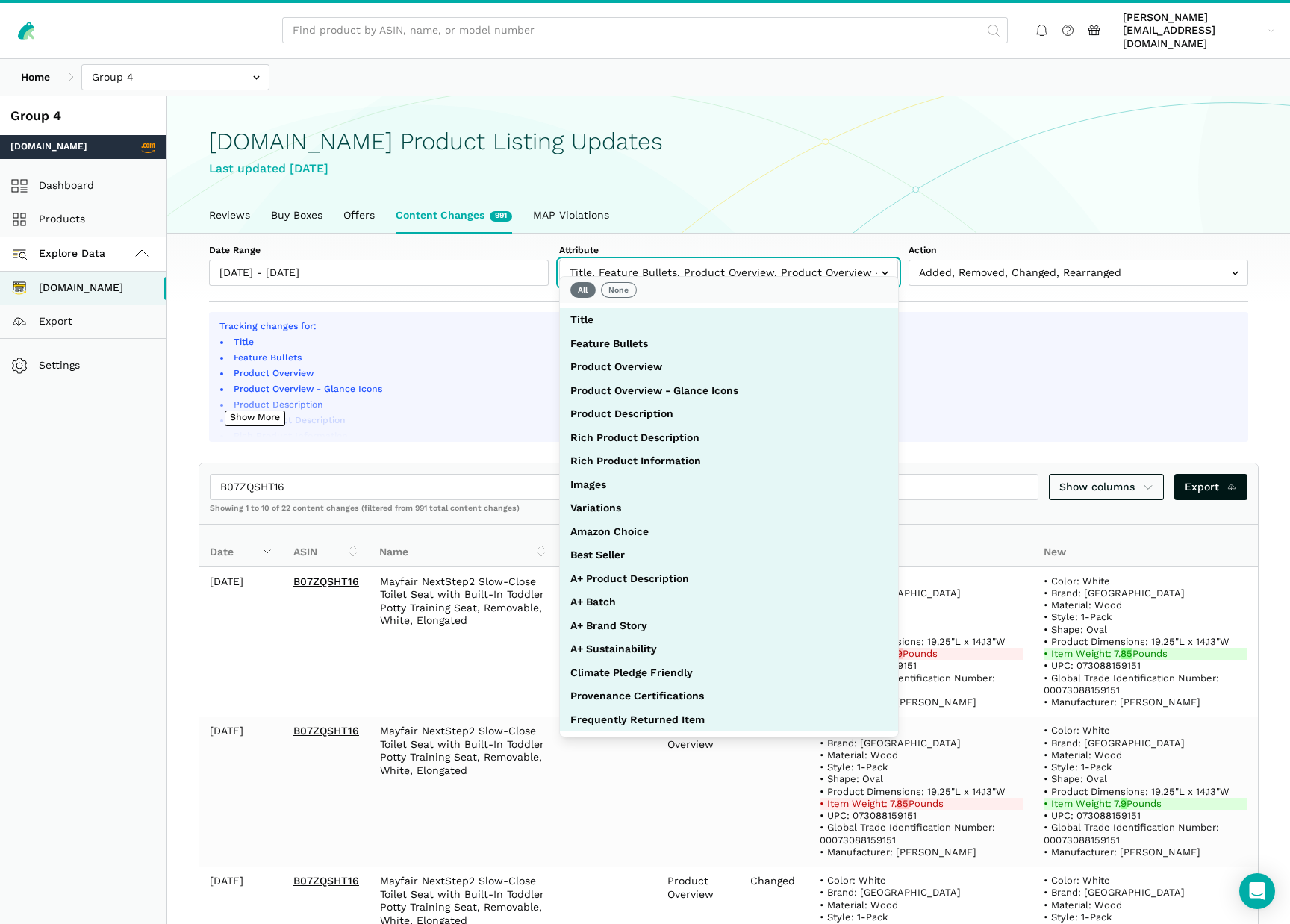
click at [709, 271] on input "text" at bounding box center [730, 273] width 340 height 26
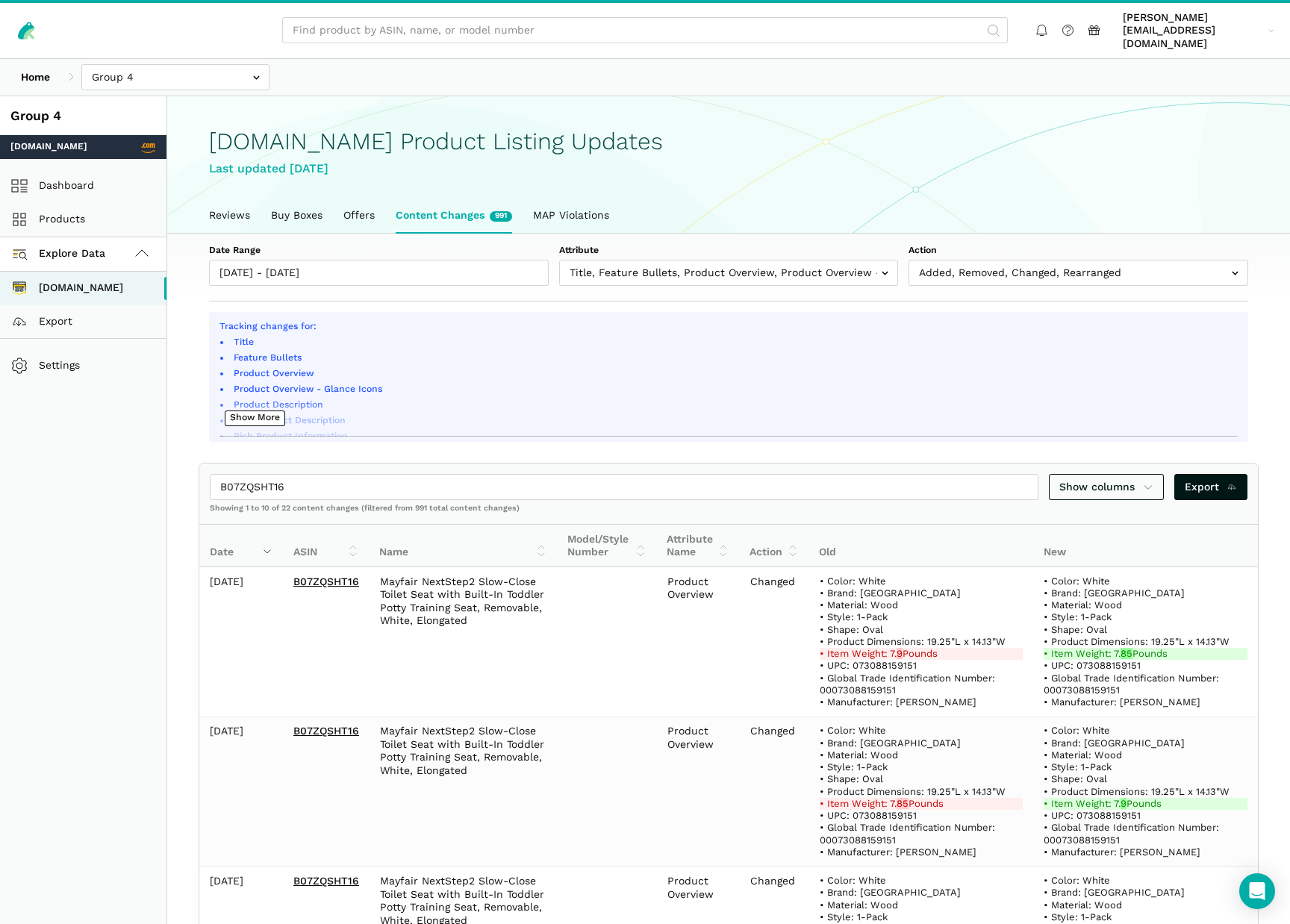
click at [949, 351] on li "Feature Bullets" at bounding box center [735, 358] width 1007 height 13
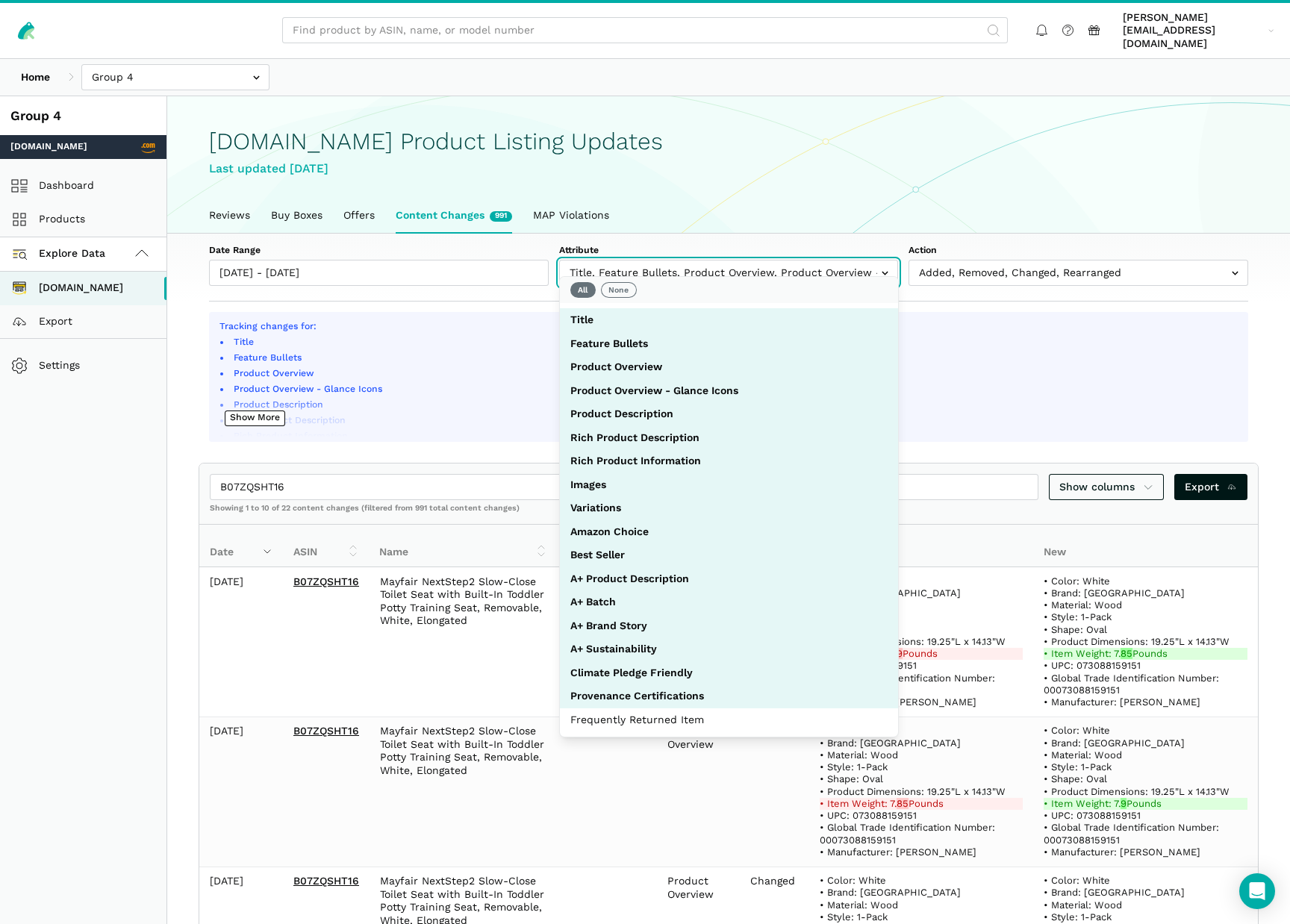
click at [641, 260] on input "text" at bounding box center [730, 273] width 340 height 26
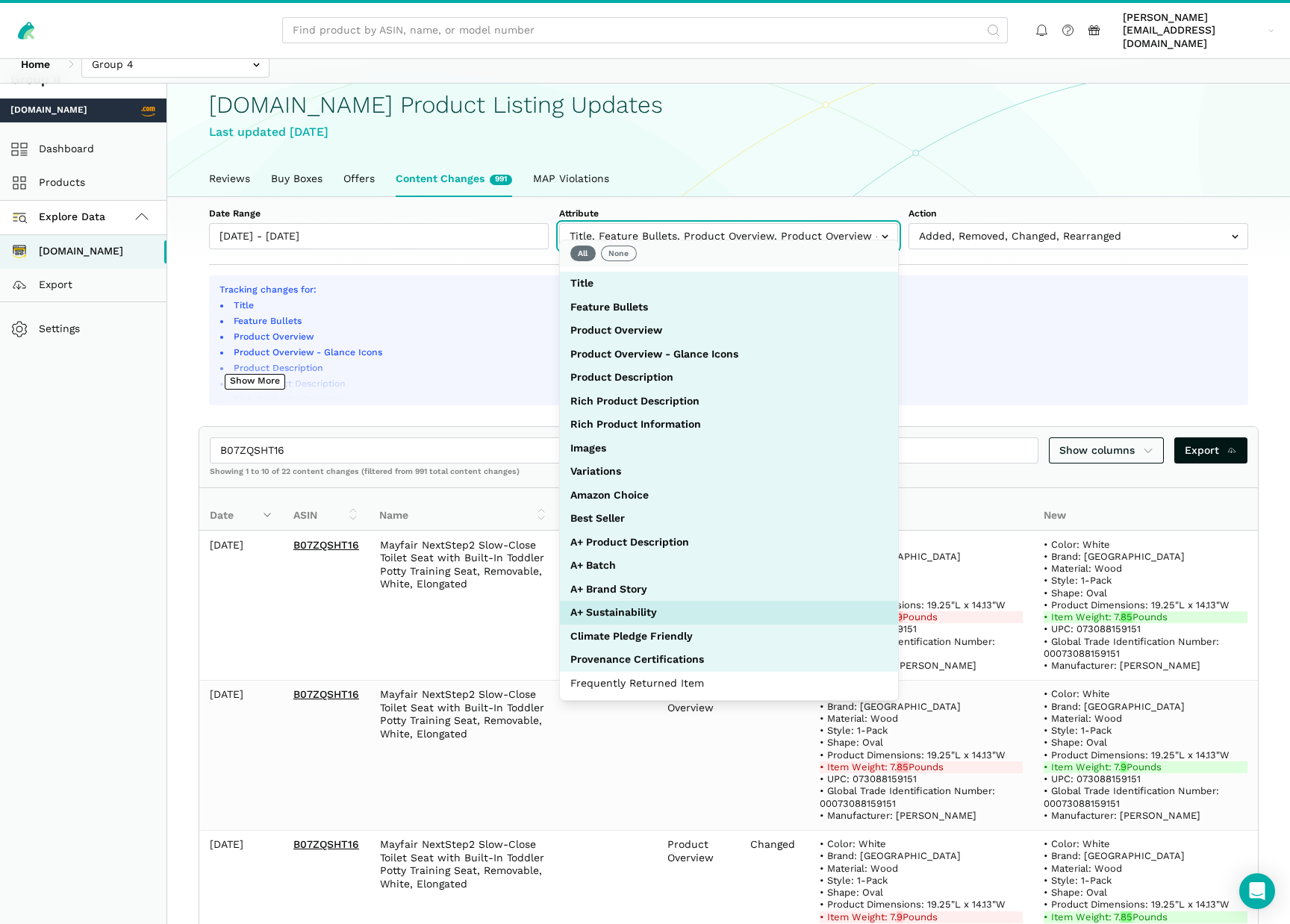
scroll to position [50, 0]
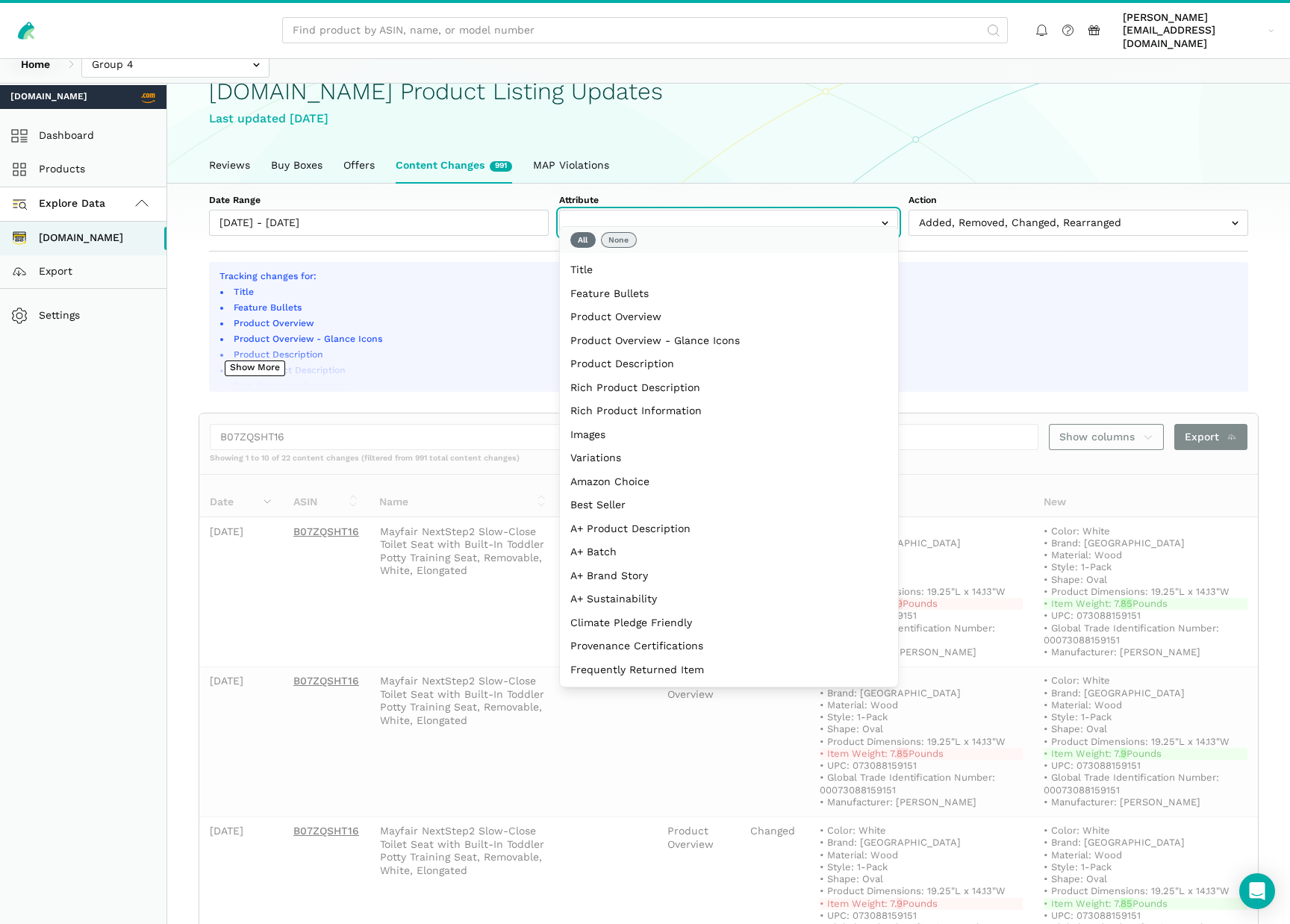
click at [617, 243] on button "None" at bounding box center [618, 239] width 35 height 16
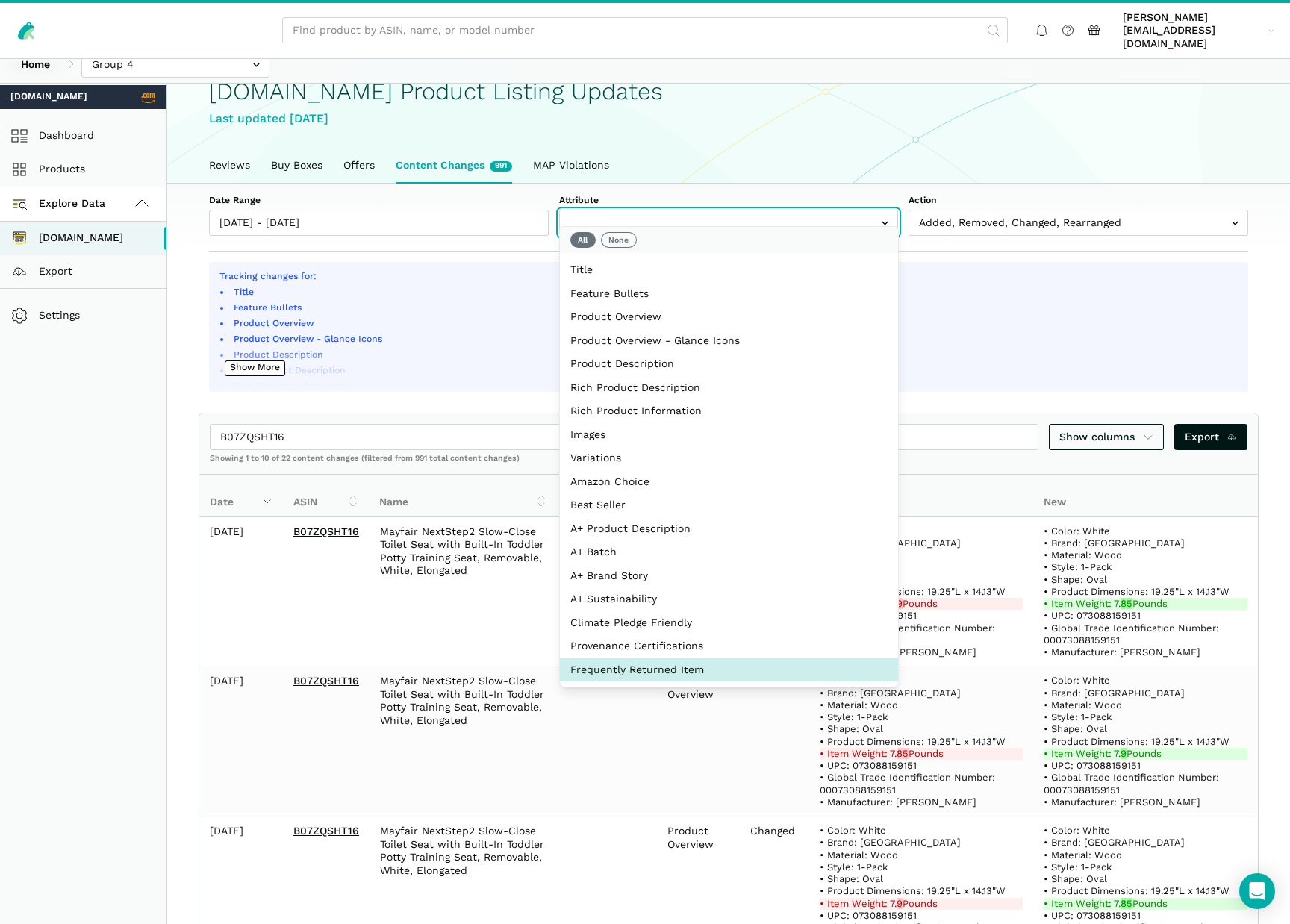
select select "buying_option_nostos_badge"
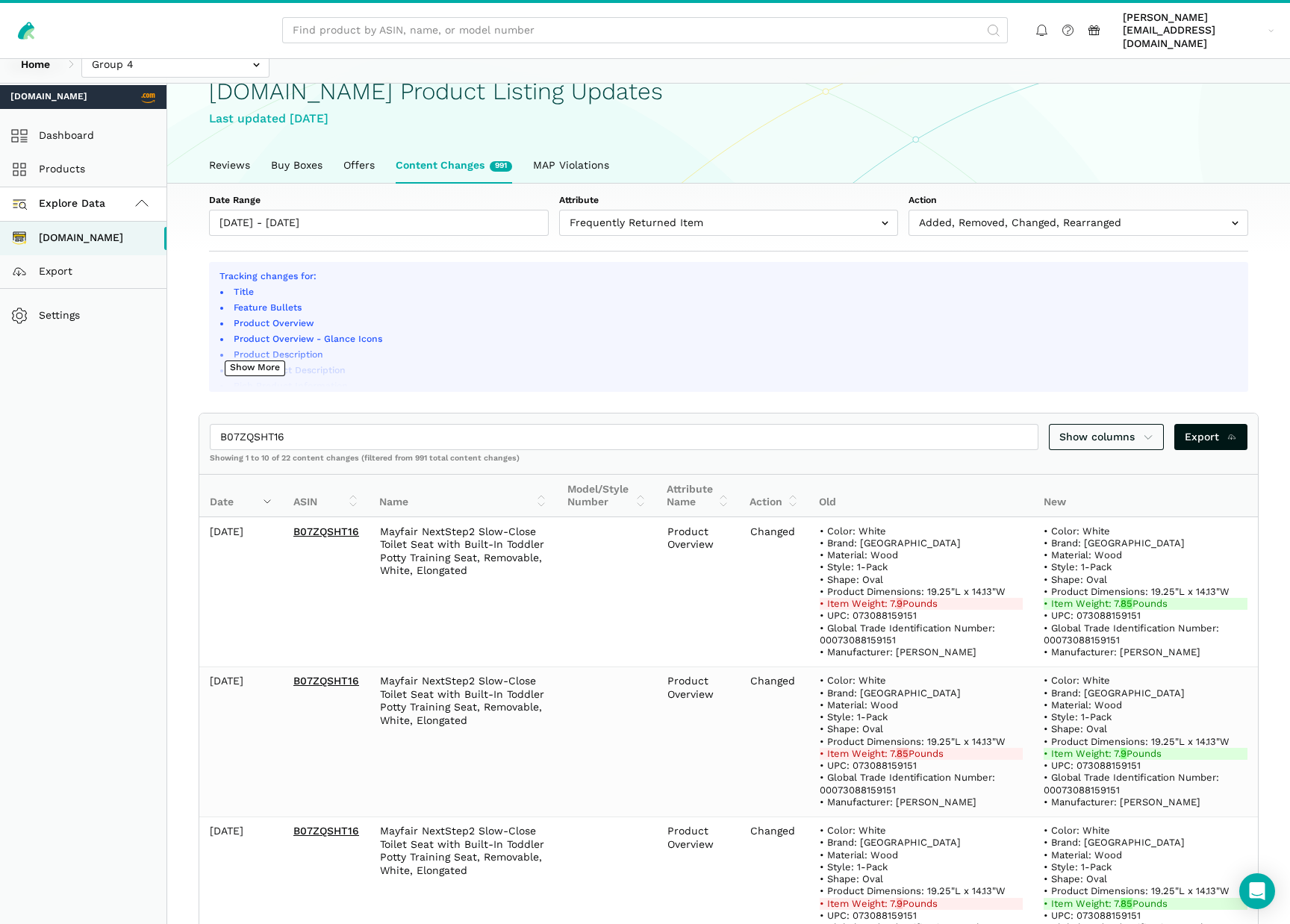
click at [462, 474] on th "Name" at bounding box center [463, 496] width 188 height 43
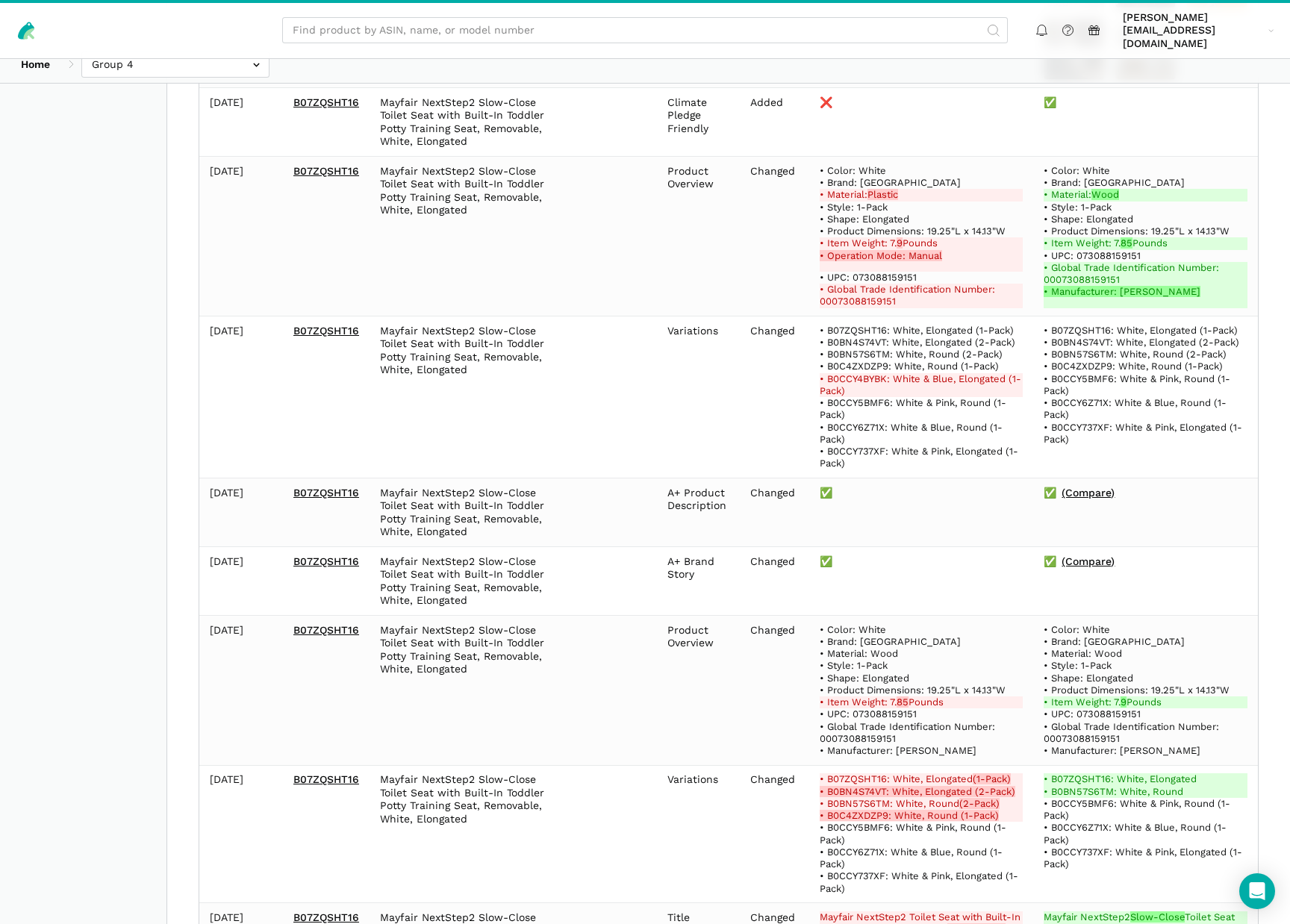
scroll to position [1287, 0]
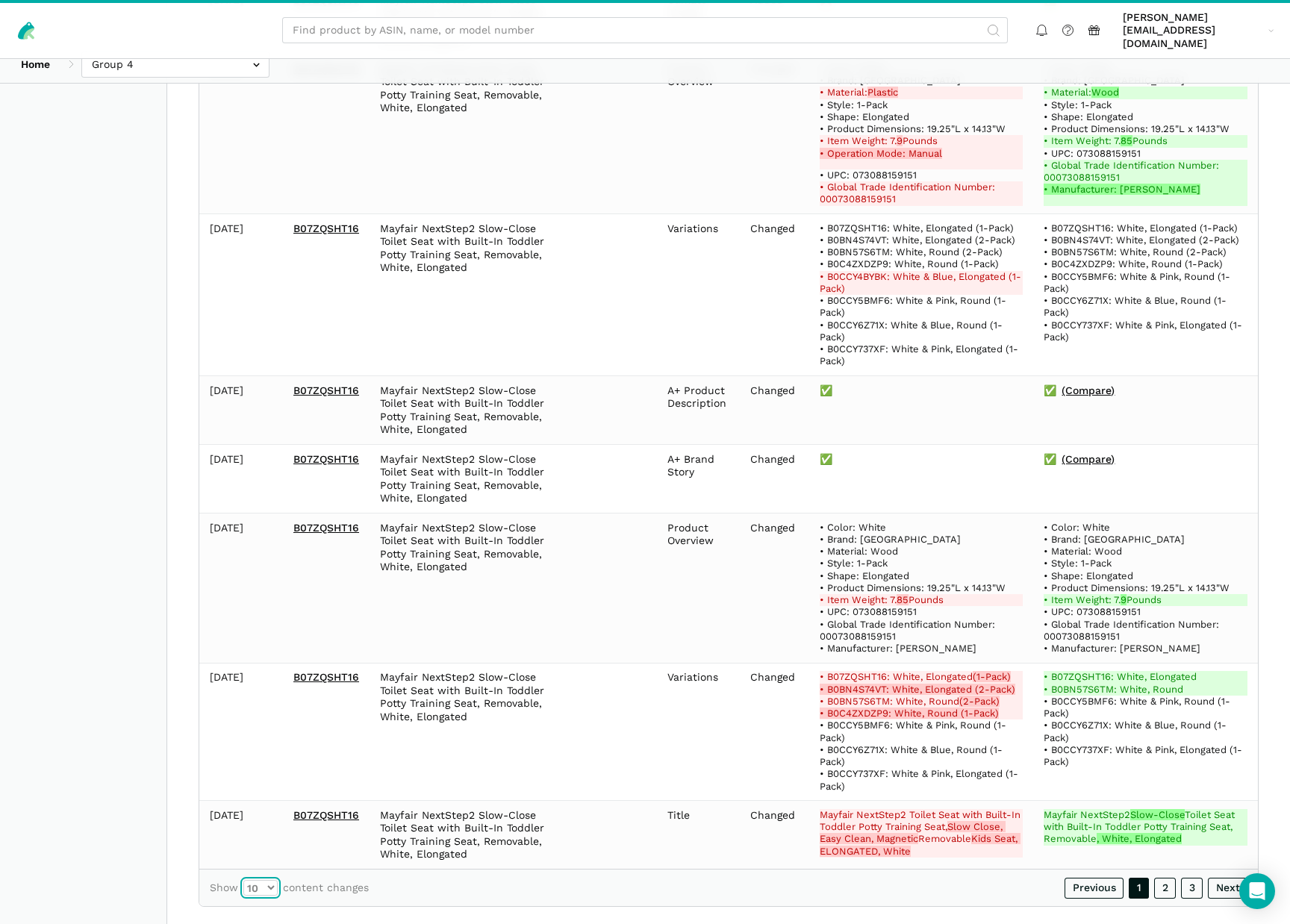
click at [276, 879] on select "10 25 50 100" at bounding box center [261, 887] width 35 height 16
select select "50"
click at [243, 879] on select "10 25 50 100" at bounding box center [261, 887] width 35 height 16
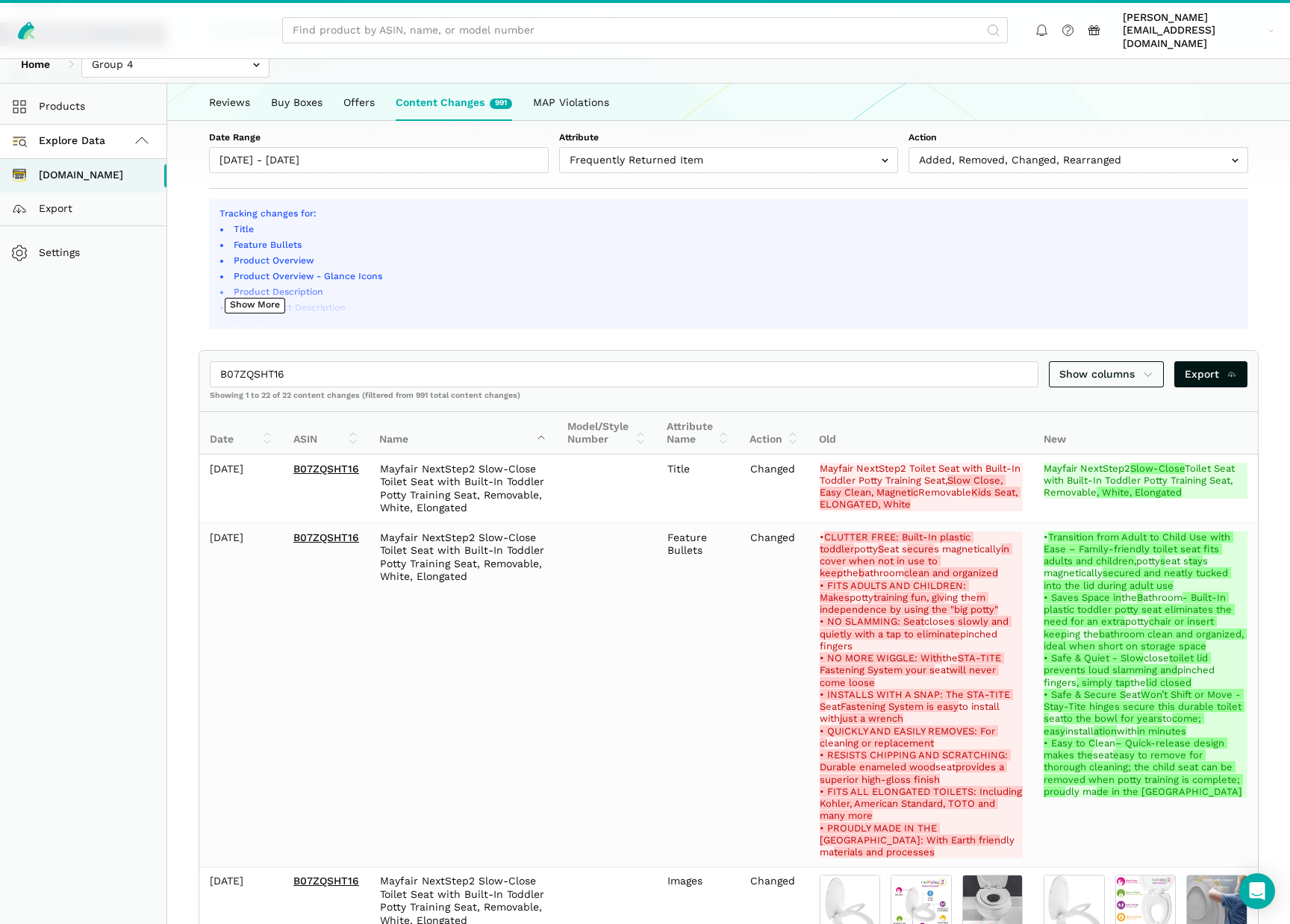
scroll to position [0, 0]
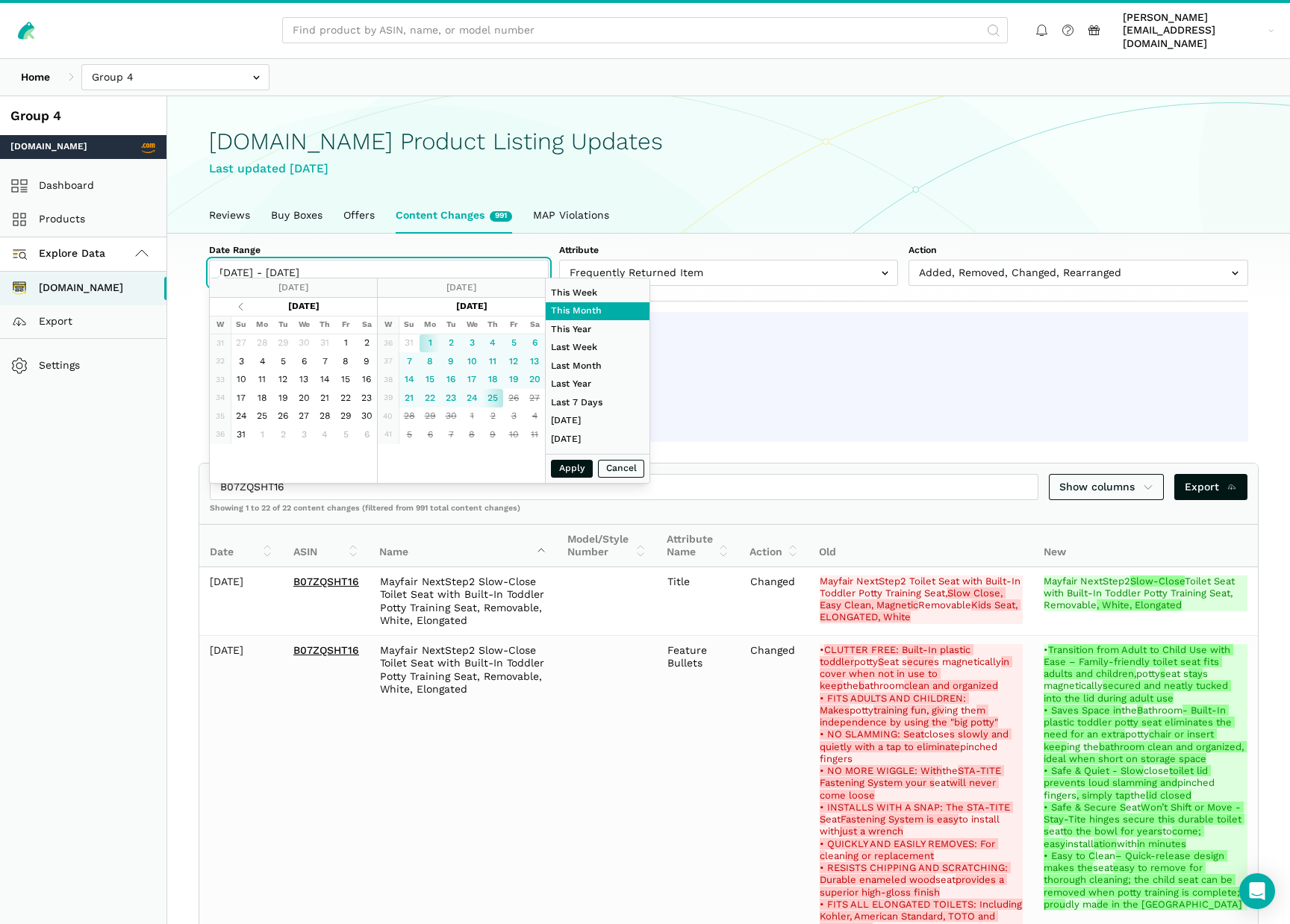
click at [361, 260] on input "09/01/2025 - 09/25/2025" at bounding box center [379, 273] width 340 height 26
type input "09/14/2025"
type input "09/20/2025"
type input "08/01/2025"
type input "[DATE]"
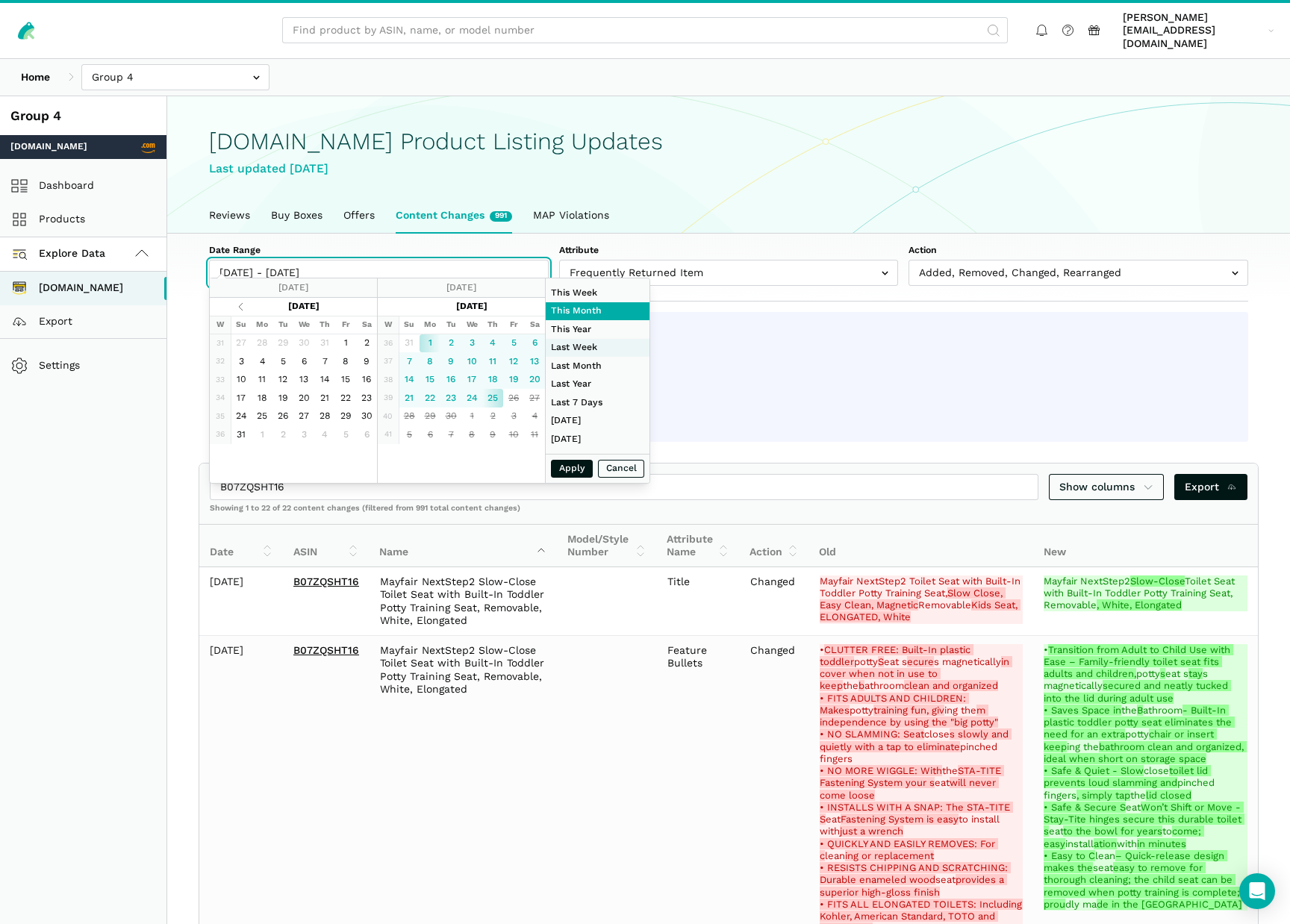
type input "09/14/2025"
type input "09/20/2025"
type input "01/01/2025"
type input "[DATE]"
click at [569, 325] on li "This Year" at bounding box center [598, 329] width 104 height 19
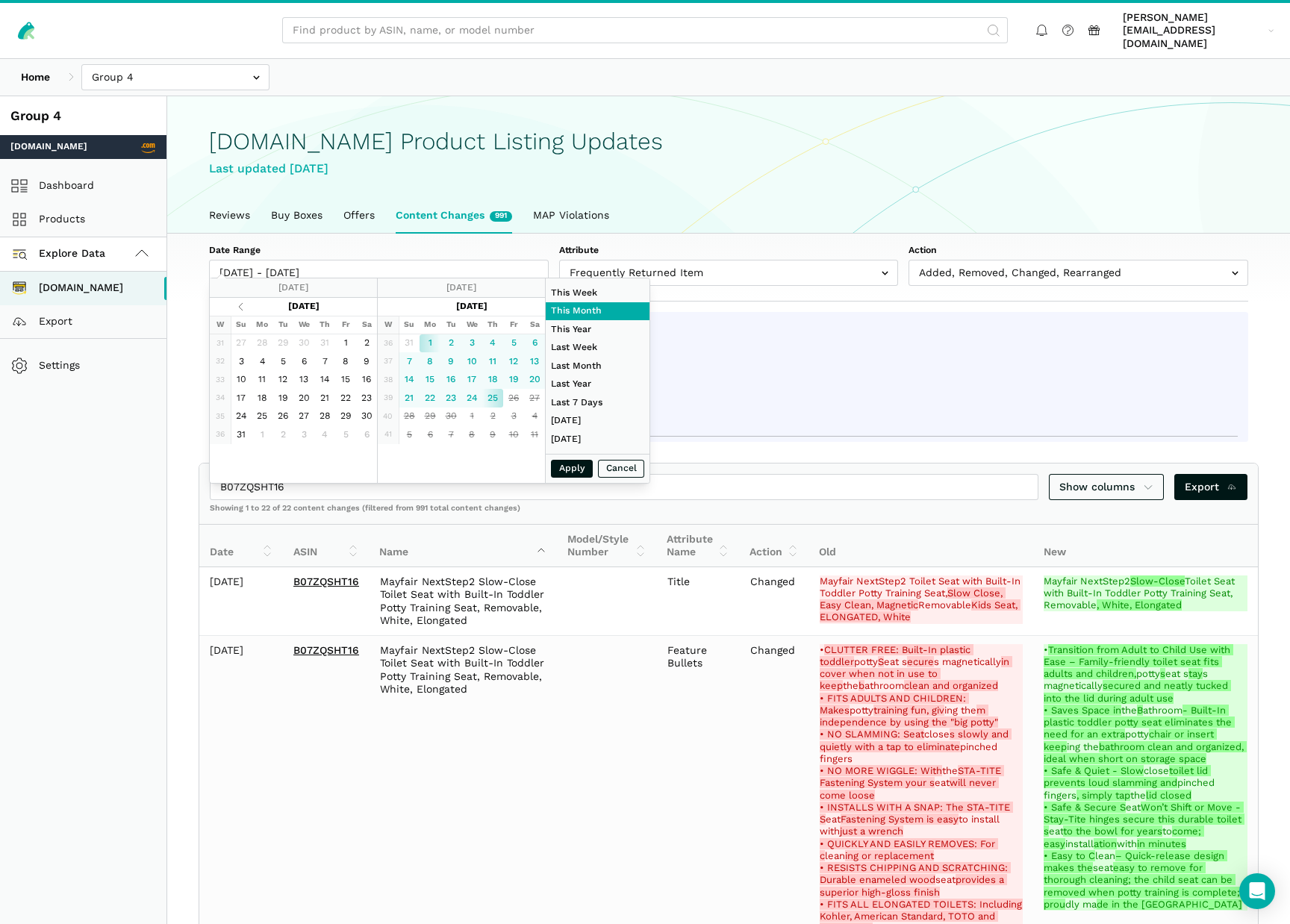
type input "01/01/2025 - 09/25/2025"
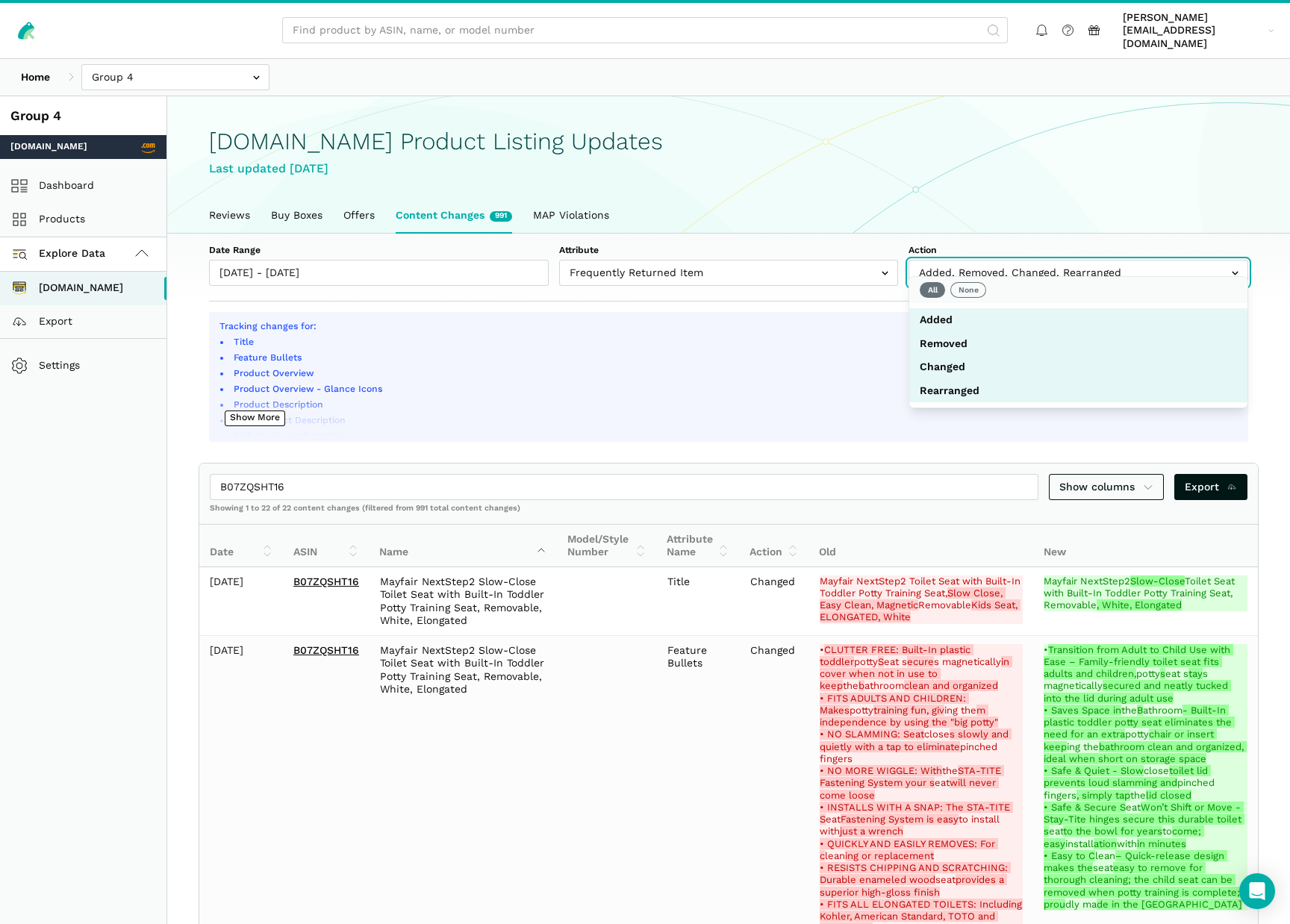
click at [1151, 263] on input "text" at bounding box center [1079, 273] width 340 height 26
select select "removed"
click at [972, 290] on button "None" at bounding box center [968, 290] width 35 height 16
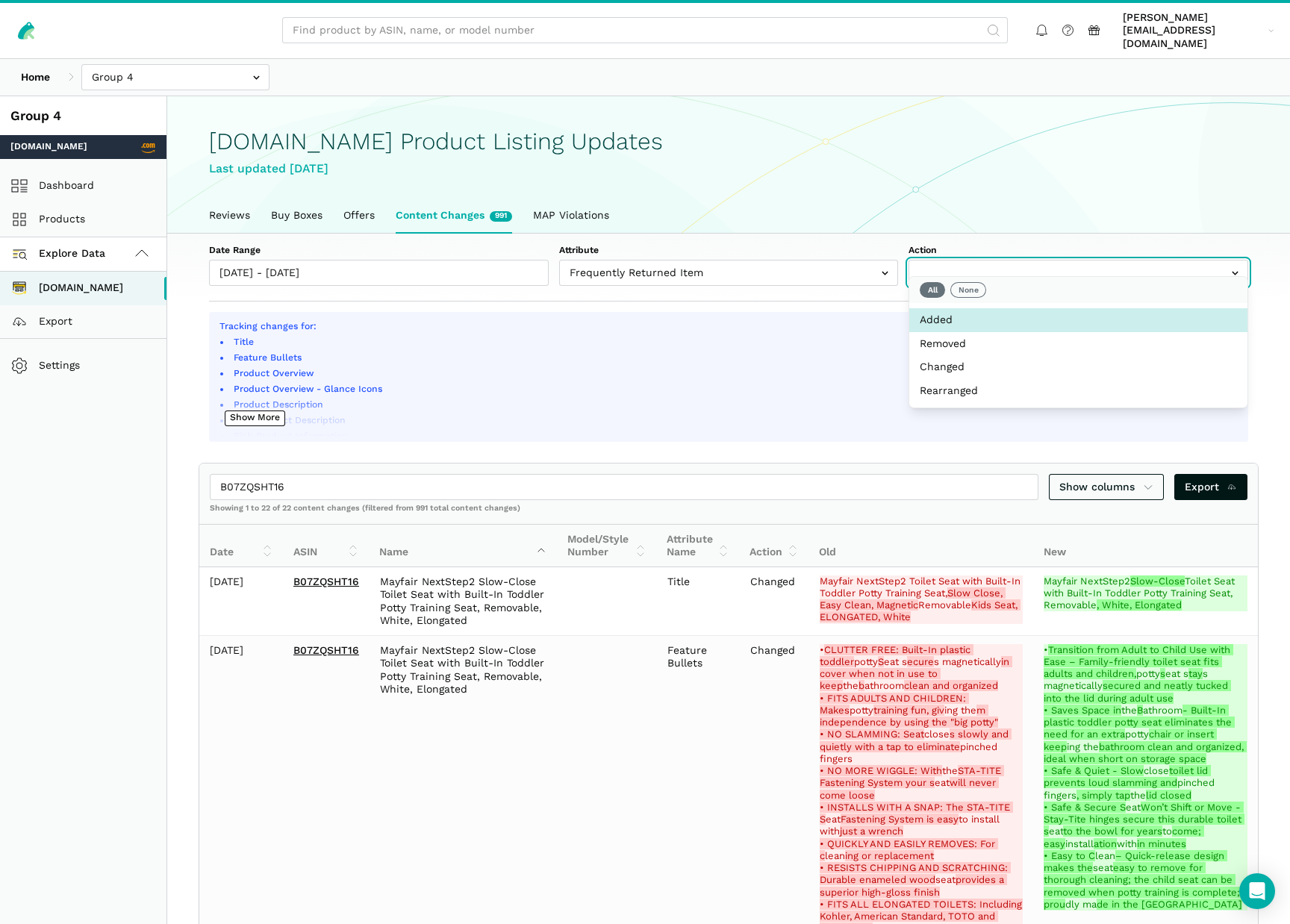
select select "added"
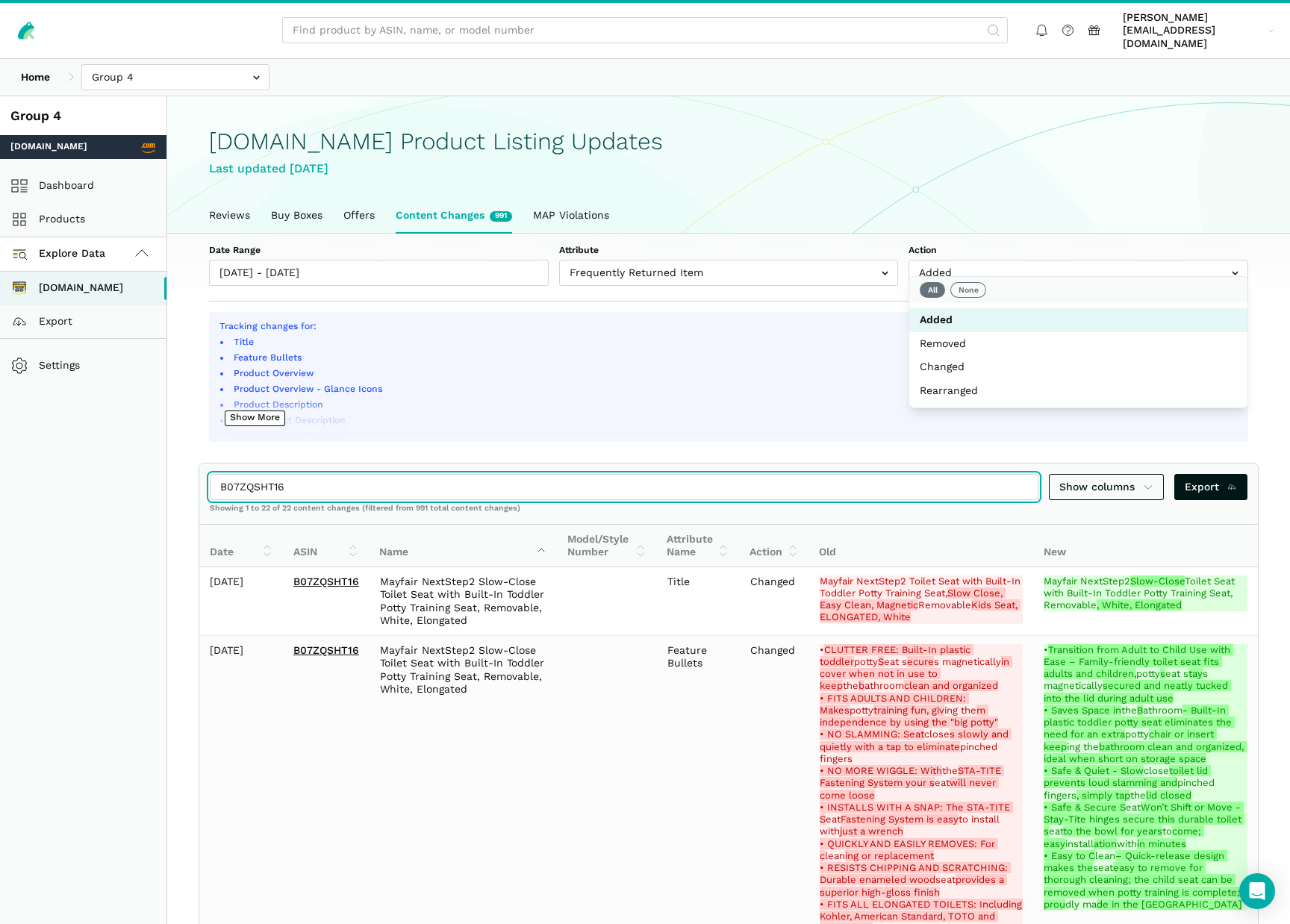
click at [343, 483] on input "B07ZQSHT16" at bounding box center [624, 487] width 829 height 26
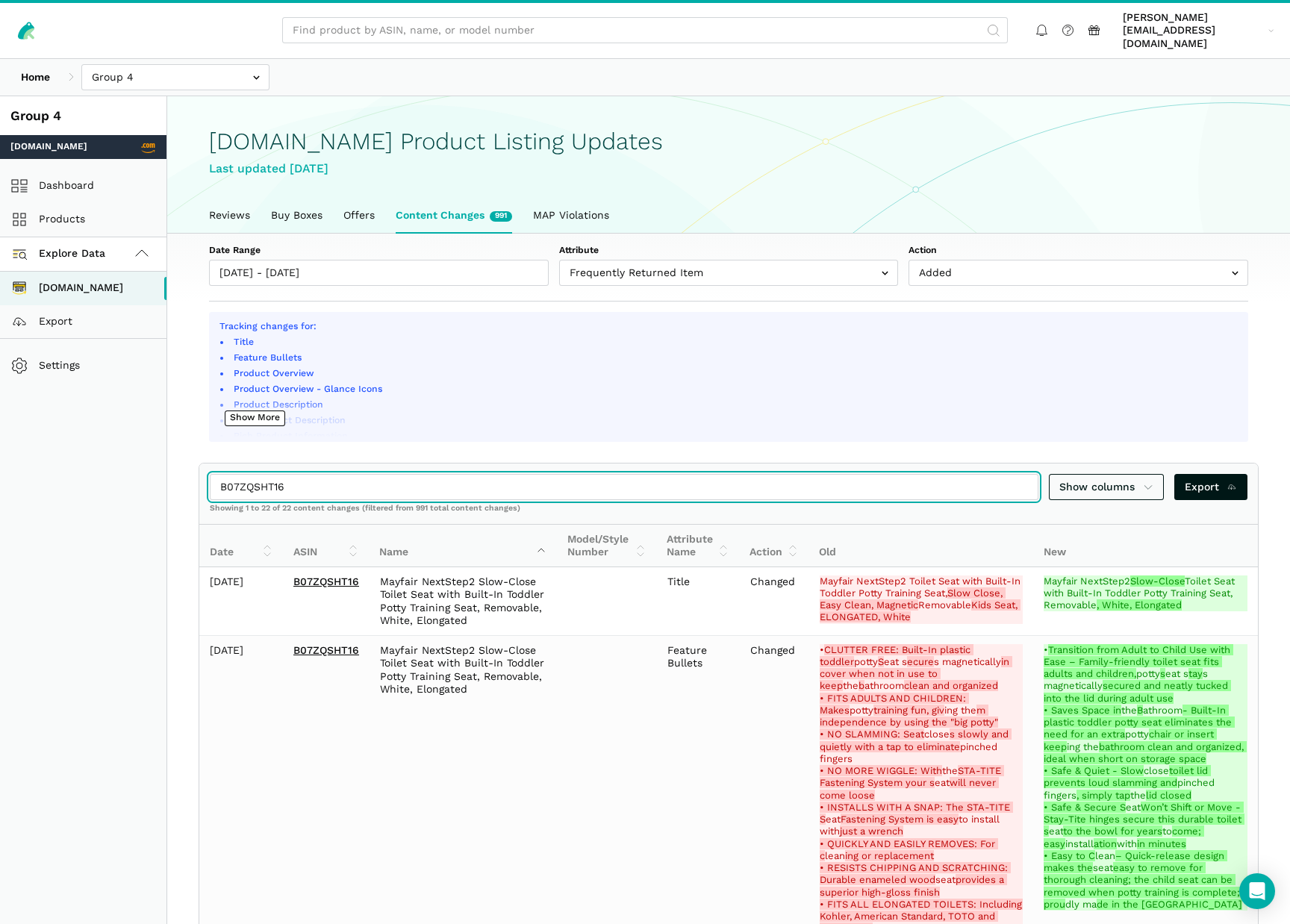
drag, startPoint x: 304, startPoint y: 478, endPoint x: 134, endPoint y: 458, distance: 171.2
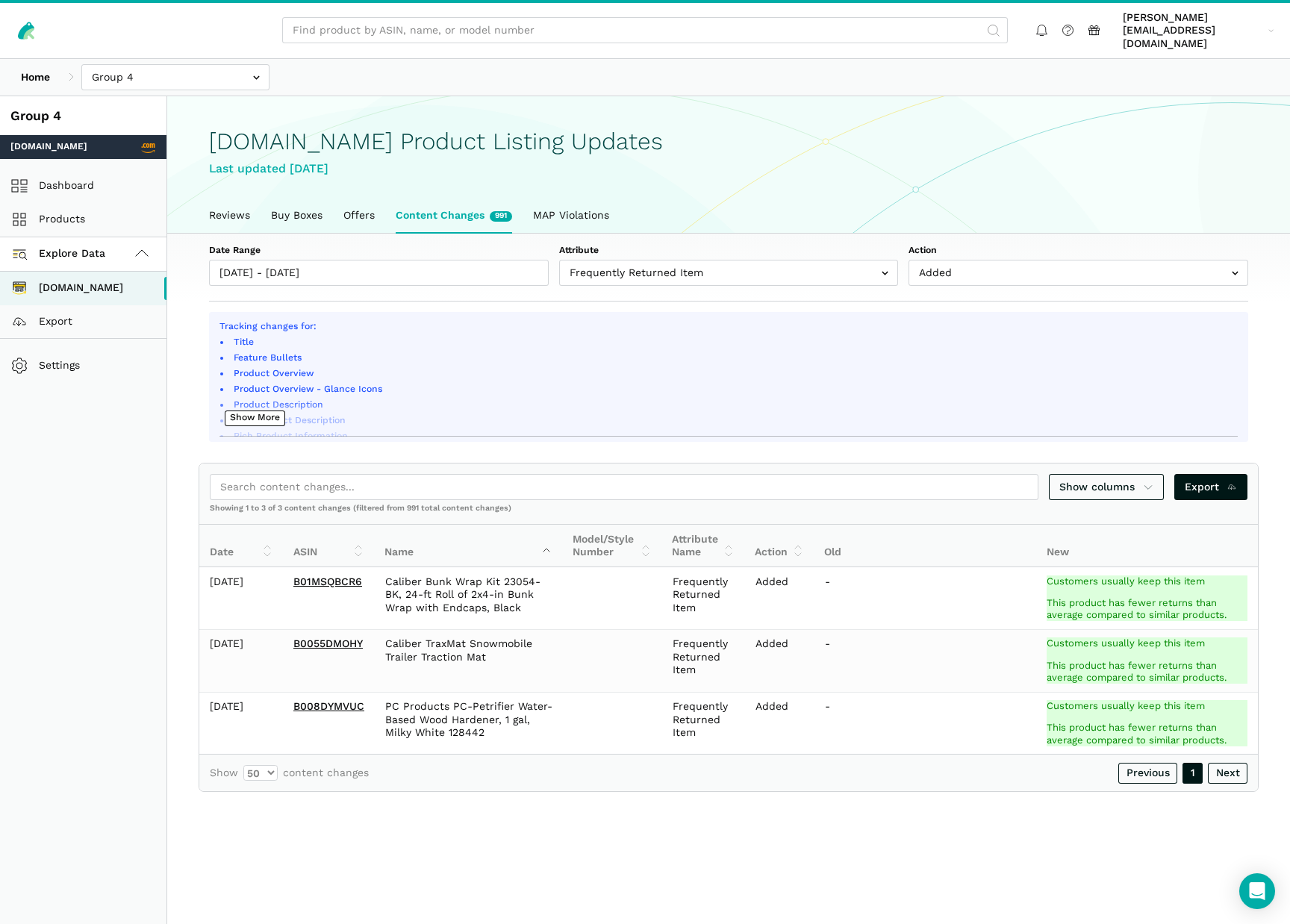
click at [898, 367] on ul "Title Feature Bullets Product Overview Product Overview - Glance Icons Product …" at bounding box center [729, 475] width 1018 height 280
click at [239, 205] on link "Reviews" at bounding box center [229, 216] width 62 height 35
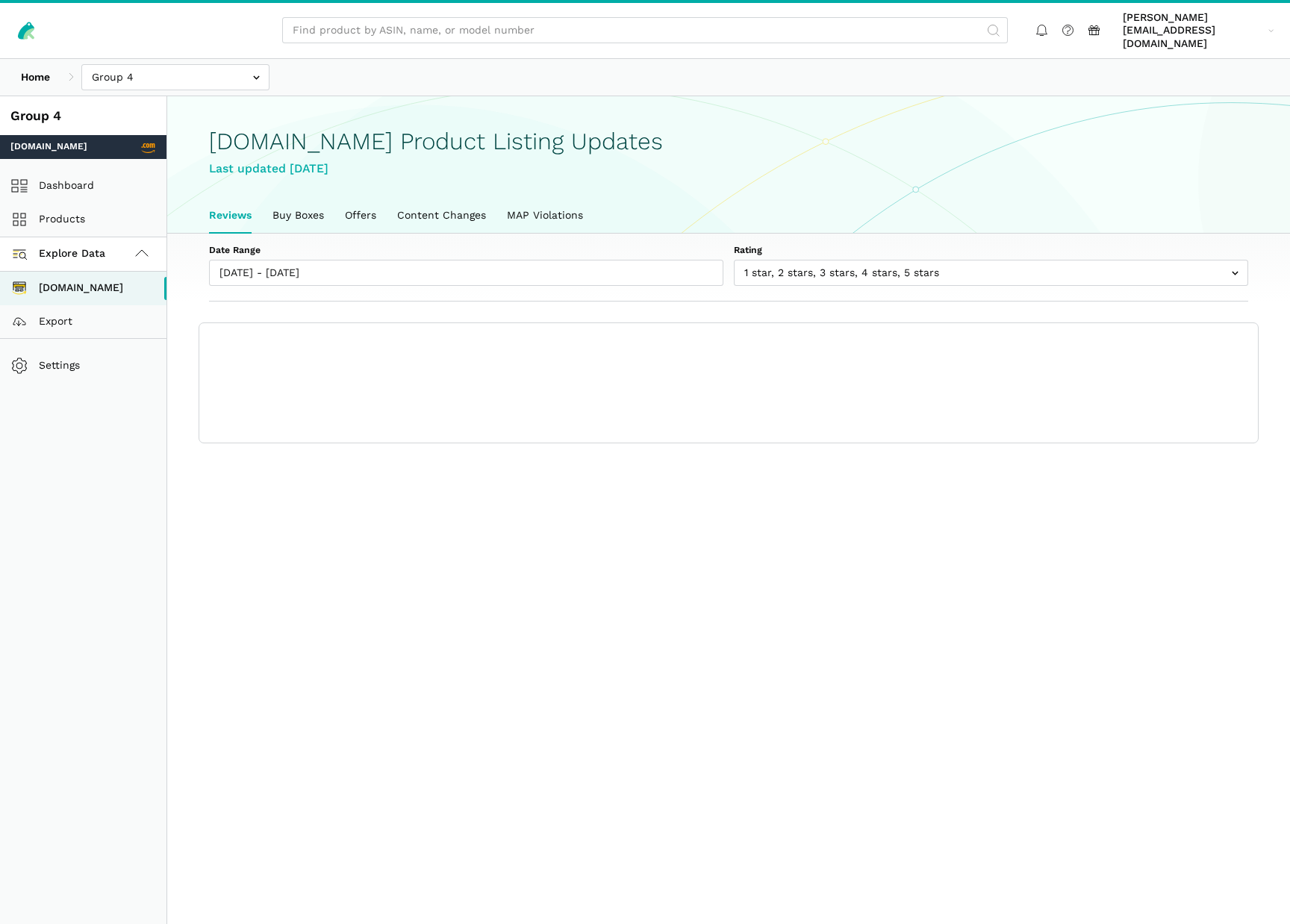
scroll to position [5, 0]
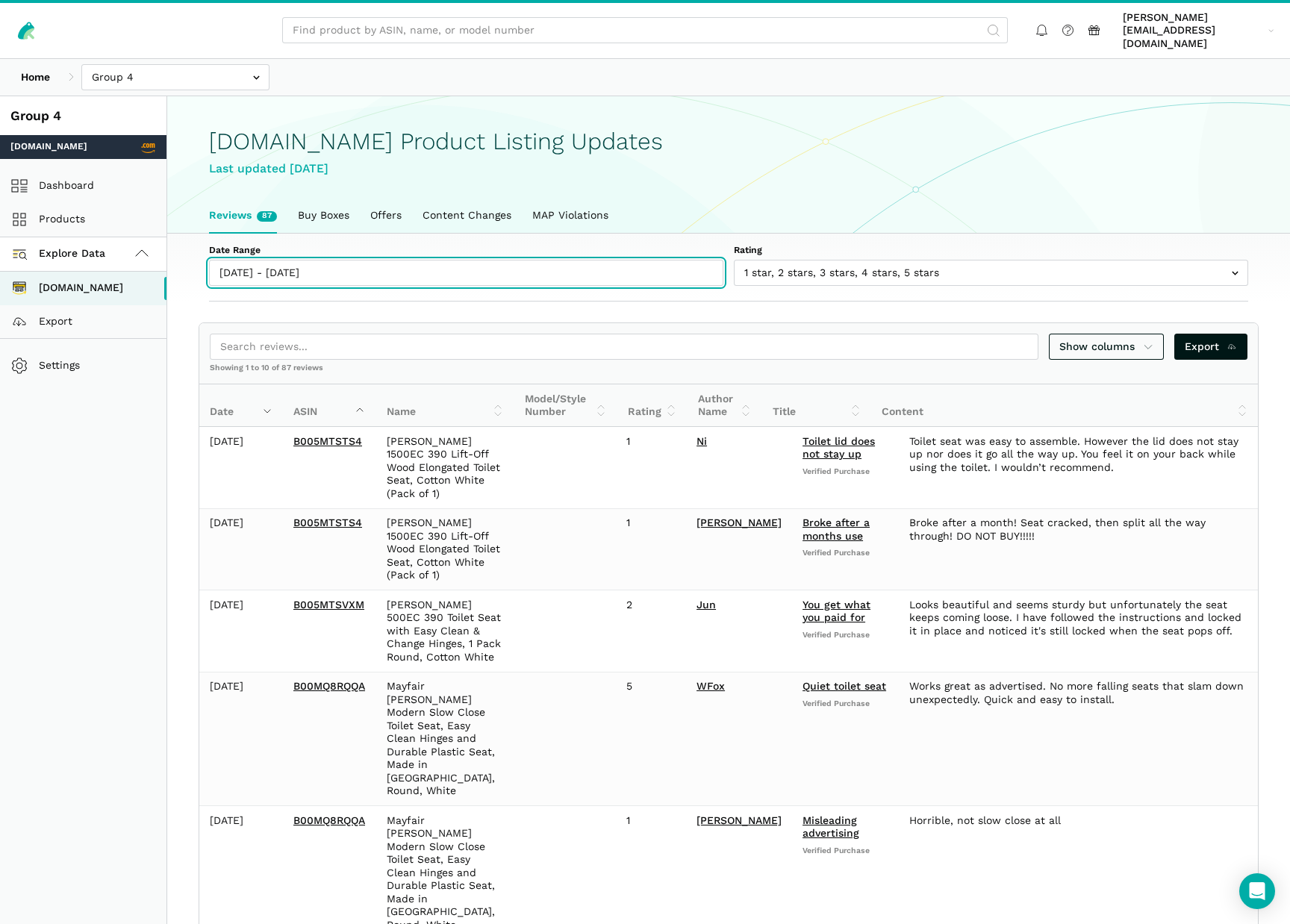
type input "[DATE]"
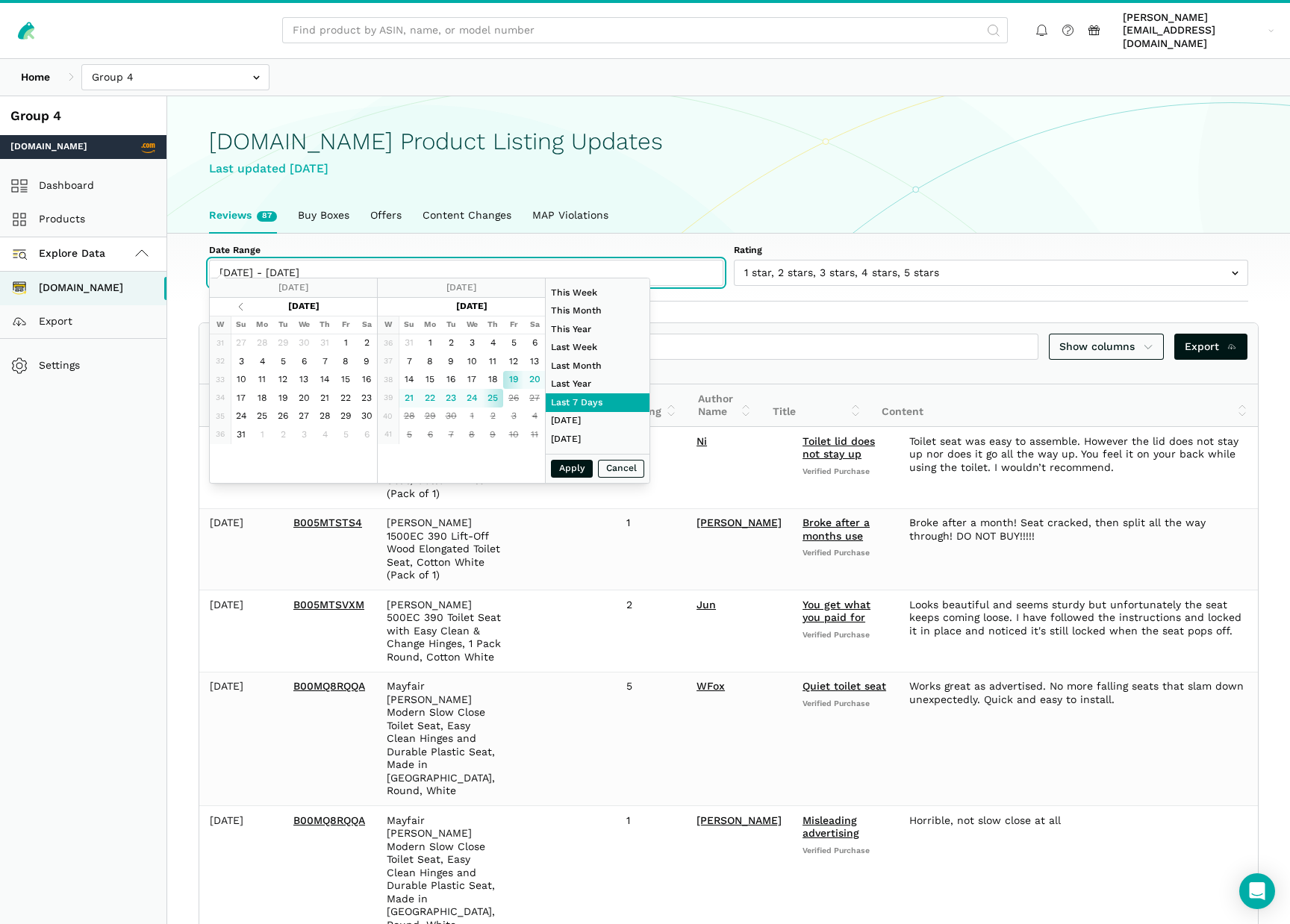
click at [364, 260] on input "[DATE] - [DATE]" at bounding box center [465, 273] width 514 height 26
type input "[DATE]"
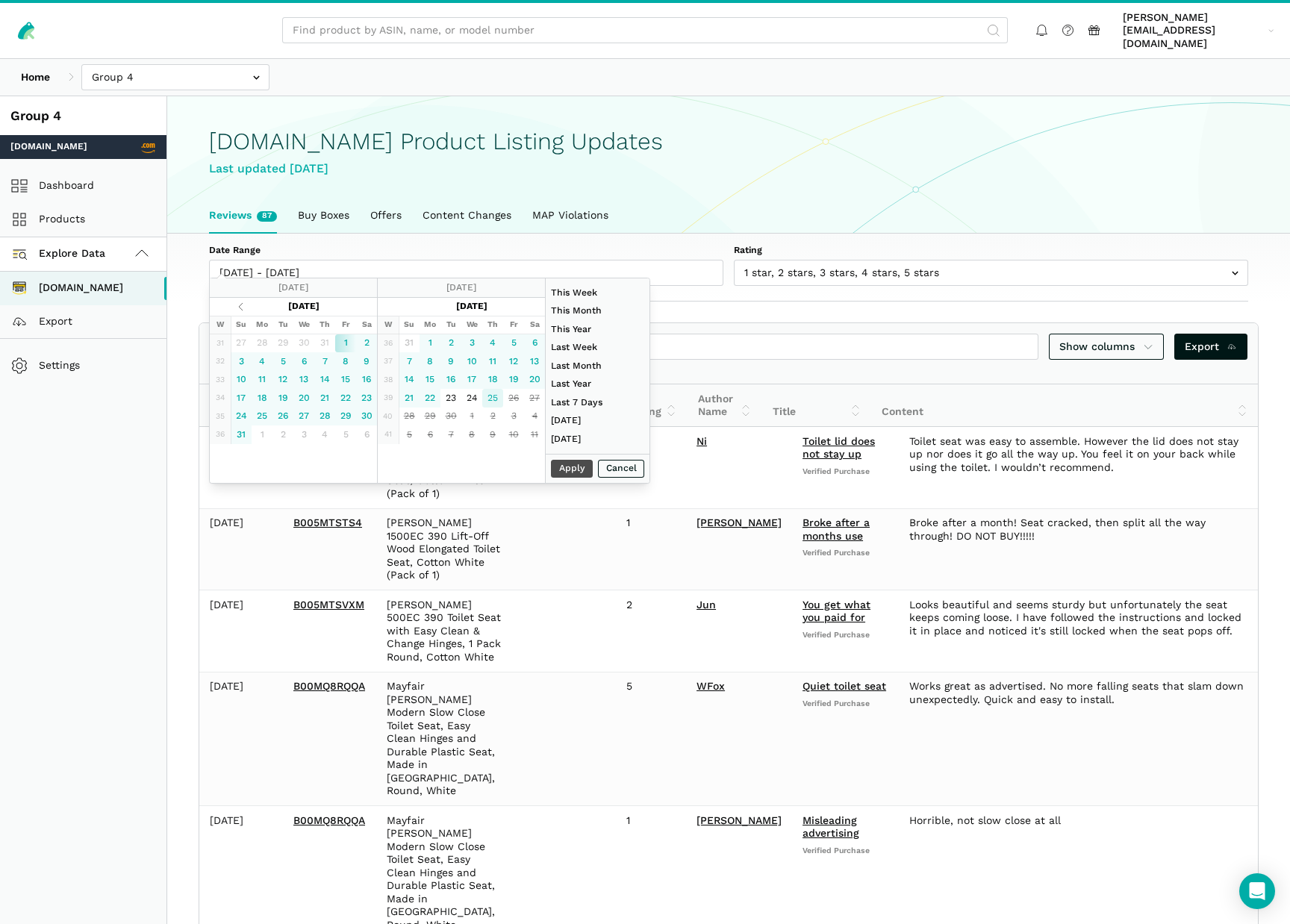
type input "[DATE]"
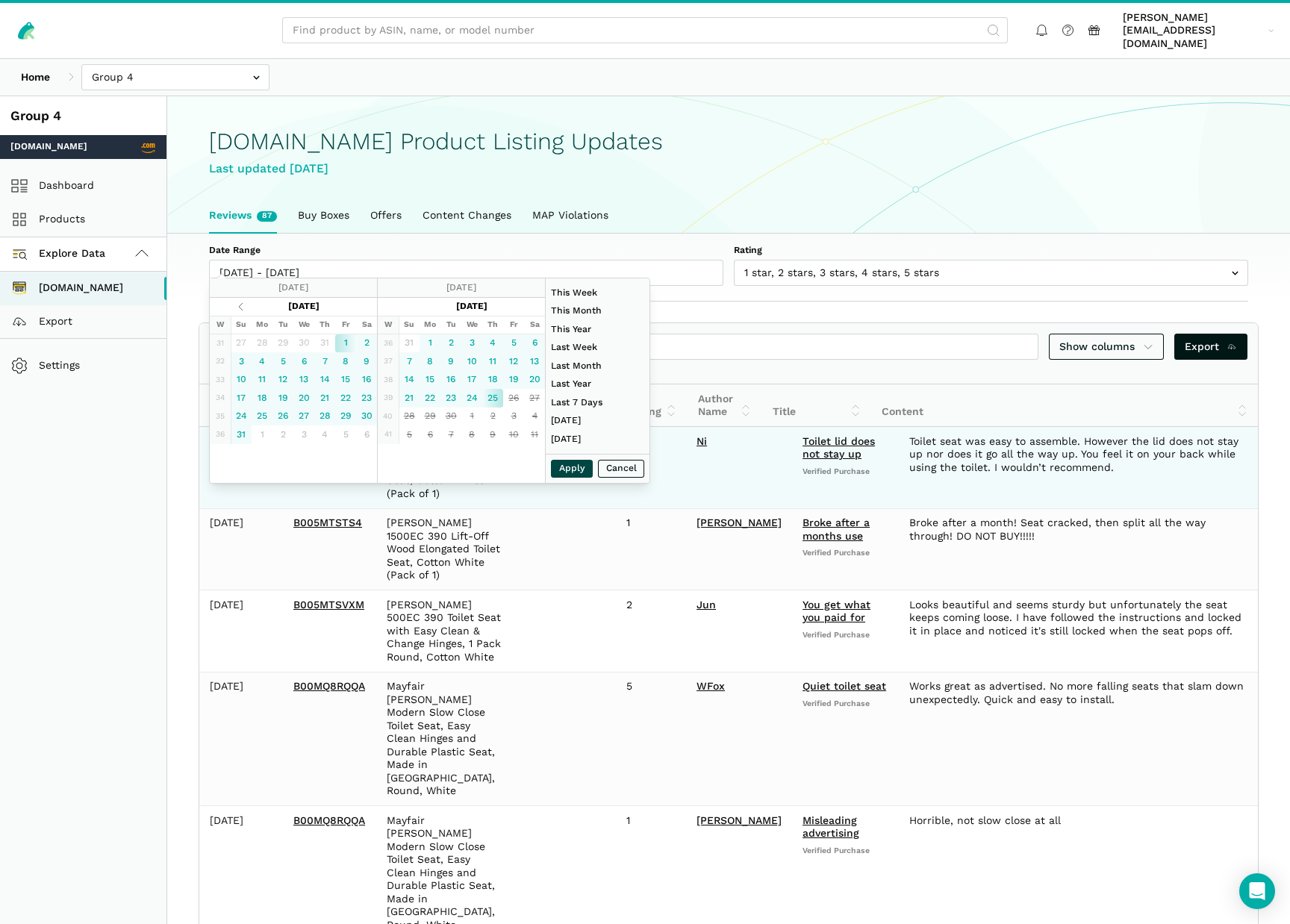
drag, startPoint x: 573, startPoint y: 467, endPoint x: 563, endPoint y: 477, distance: 14.1
click at [572, 468] on button "Apply" at bounding box center [572, 469] width 42 height 19
type input "[DATE] - [DATE]"
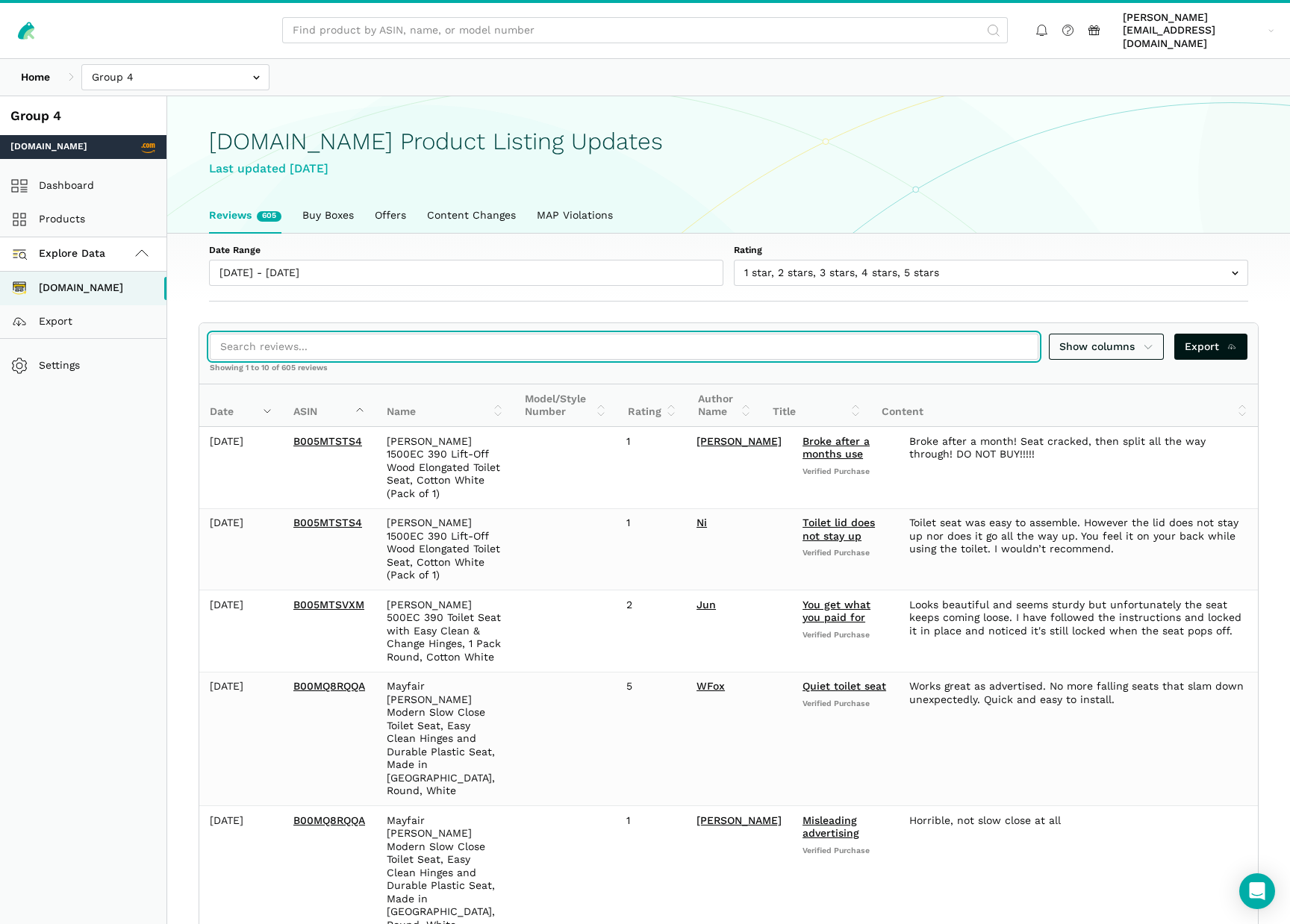
click at [375, 333] on input "search" at bounding box center [624, 346] width 829 height 26
paste input "B07ZQSHT16"
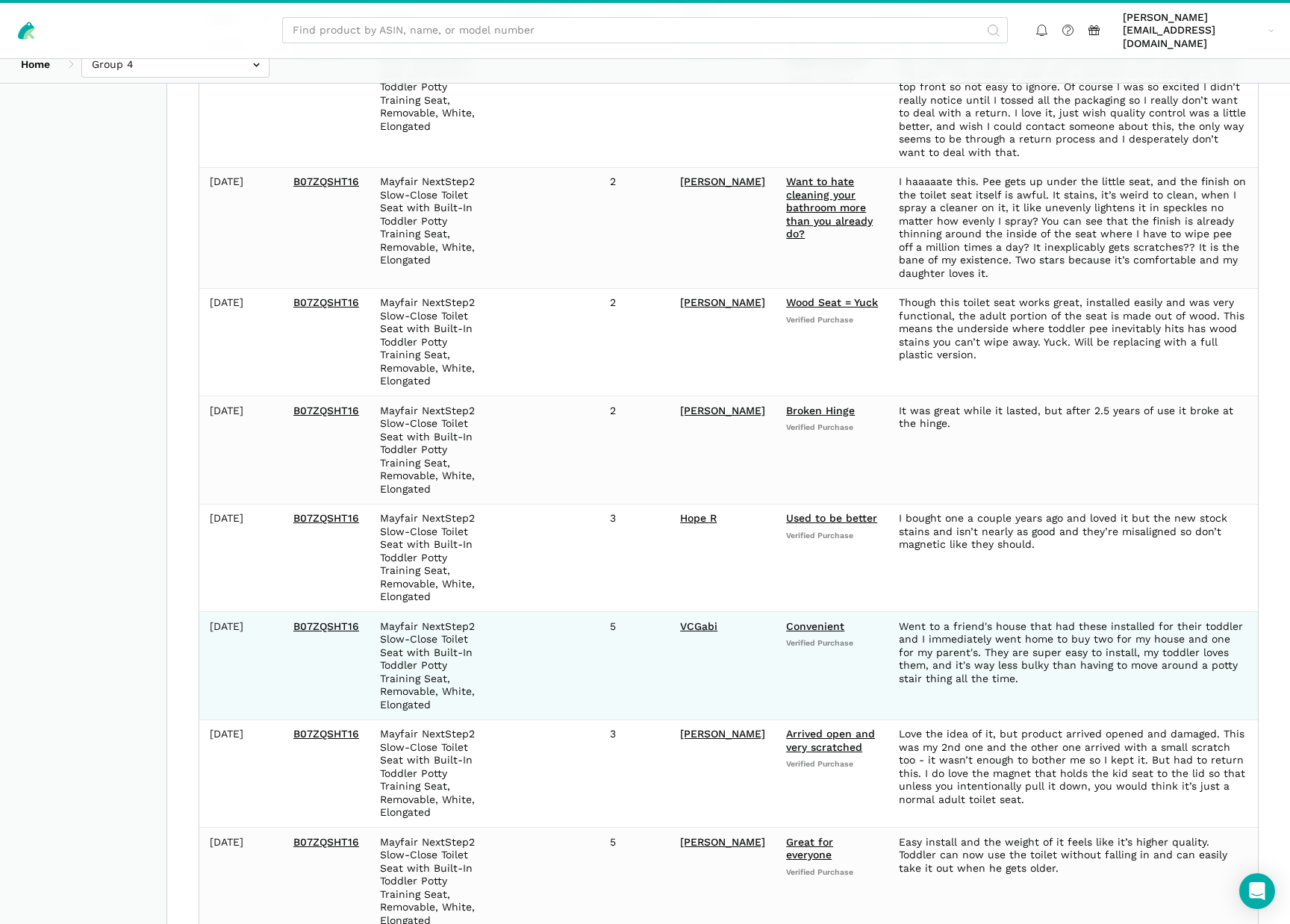
scroll to position [590, 0]
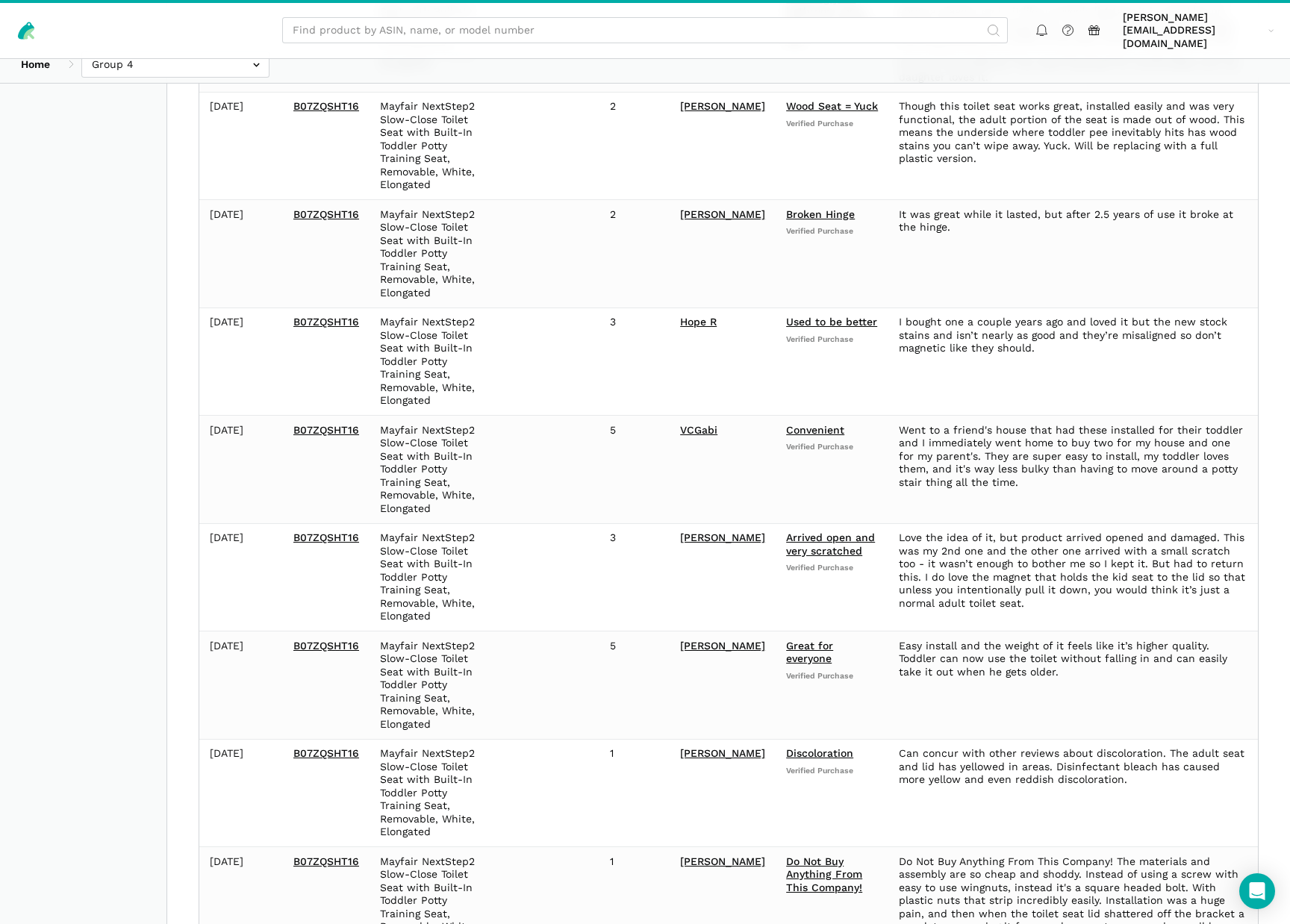
type input "B07ZQSHT16"
select select "100"
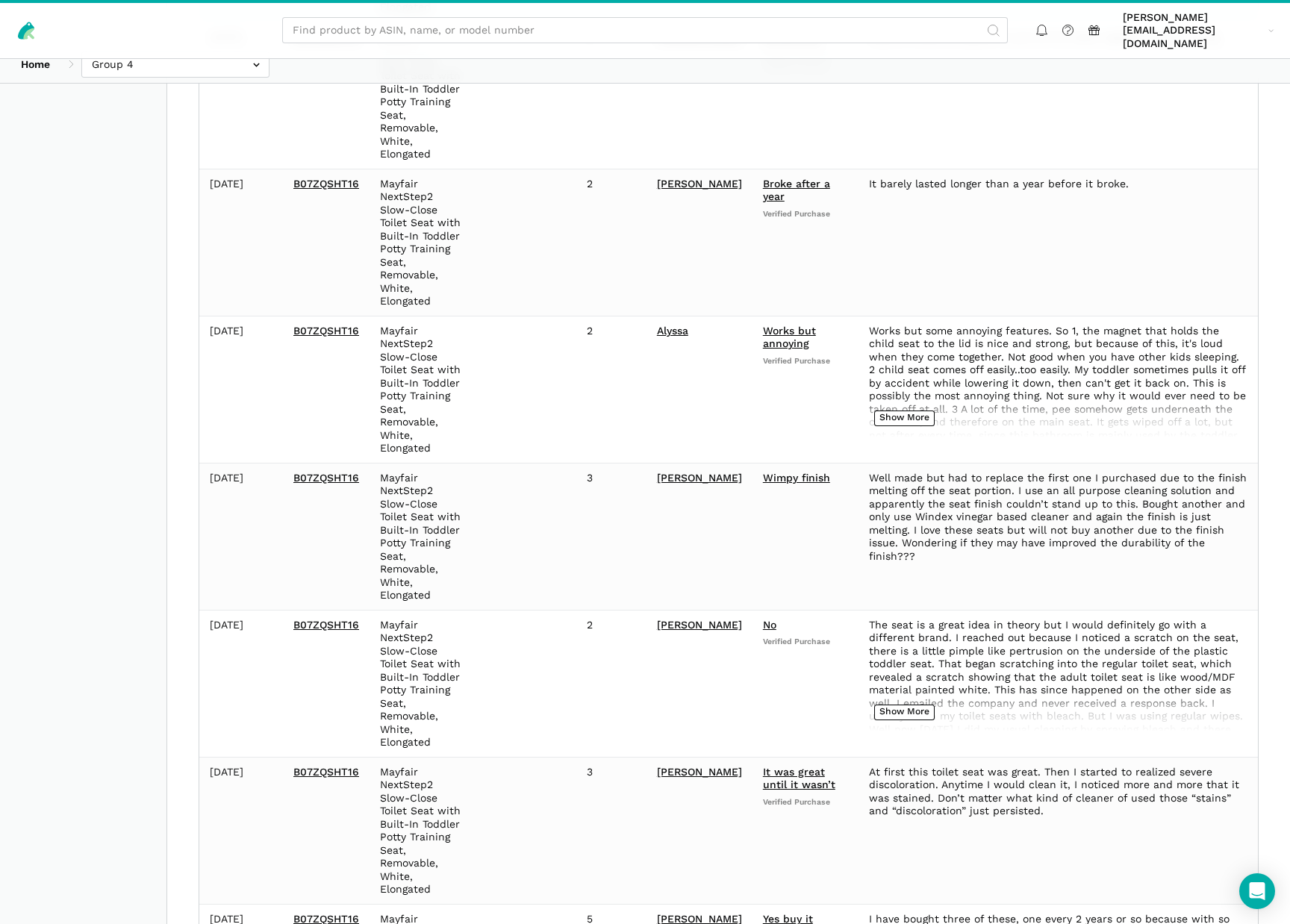
scroll to position [2784, 0]
